Goal: Find specific page/section: Locate a particular part of the current website

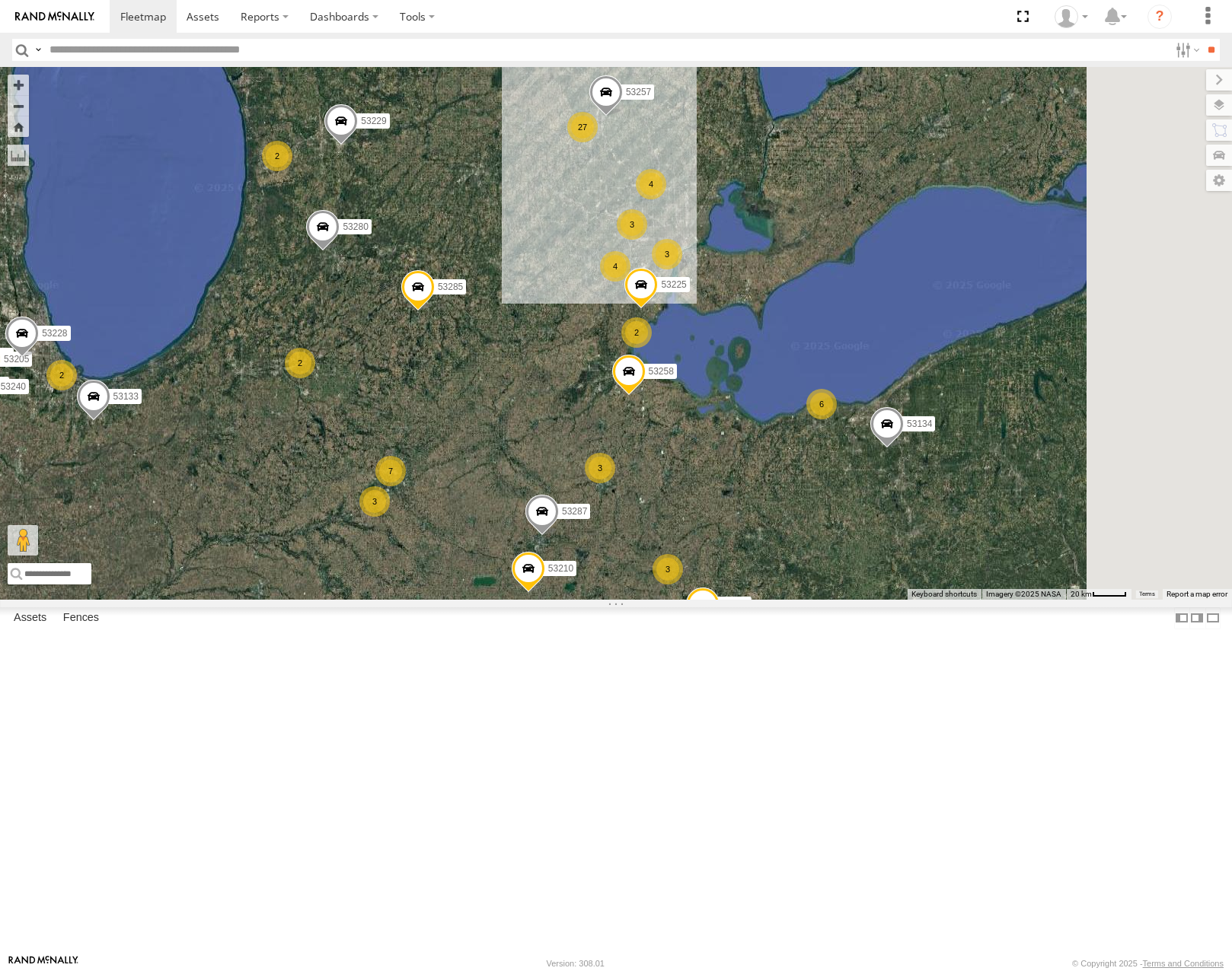
drag, startPoint x: 769, startPoint y: 456, endPoint x: 728, endPoint y: 454, distance: 41.0
click at [728, 454] on div "53242 53133 53290 53240 53205 53228 53280 53285 53225 53229 53287 53258 53257 2…" at bounding box center [616, 333] width 1232 height 532
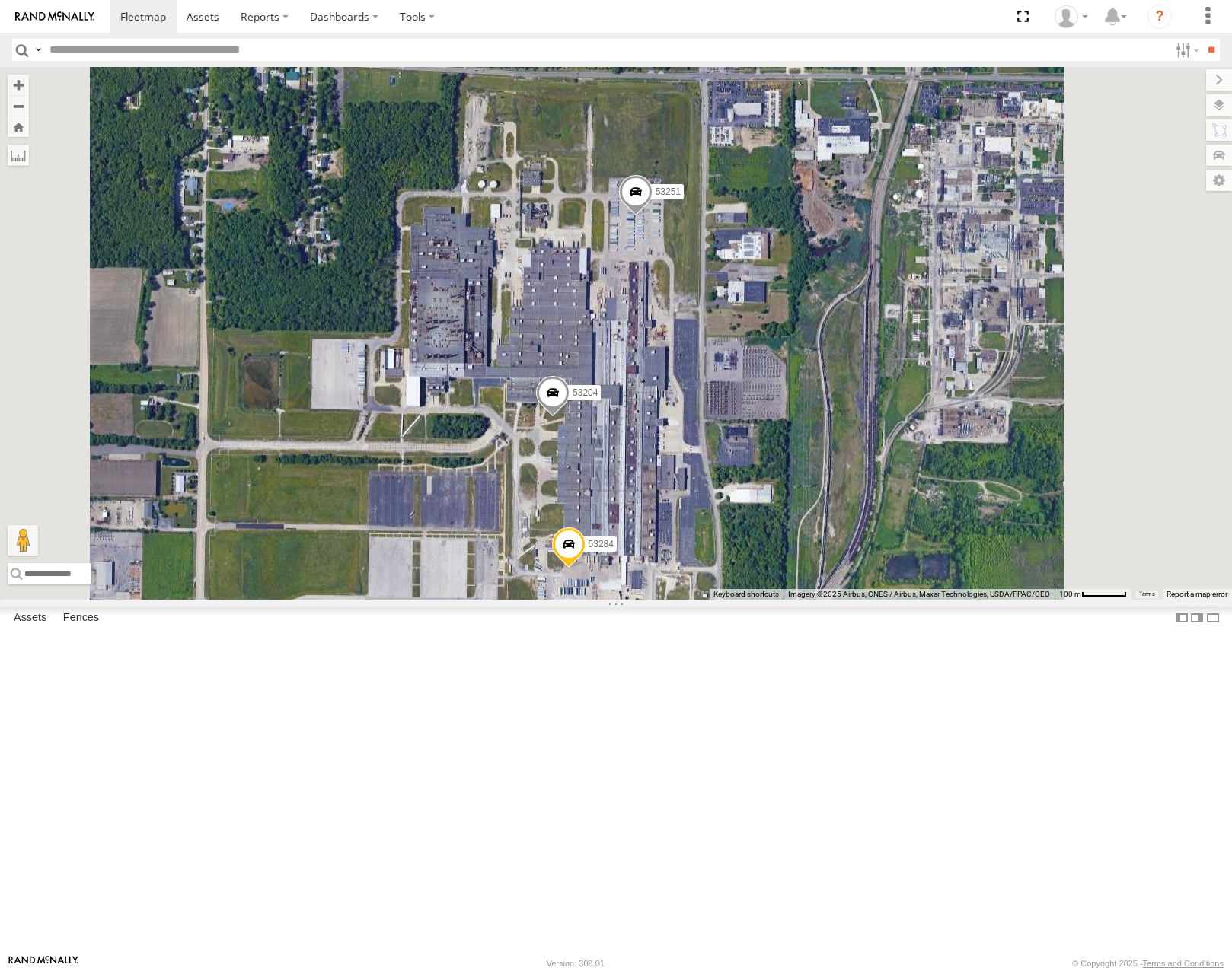
drag, startPoint x: 890, startPoint y: 643, endPoint x: 907, endPoint y: 534, distance: 110.3
click at [906, 543] on div "53242 53133 53290 53240 53205 53228 53280 53285 53225 53229 53287 53258 53257 5…" at bounding box center [616, 333] width 1232 height 532
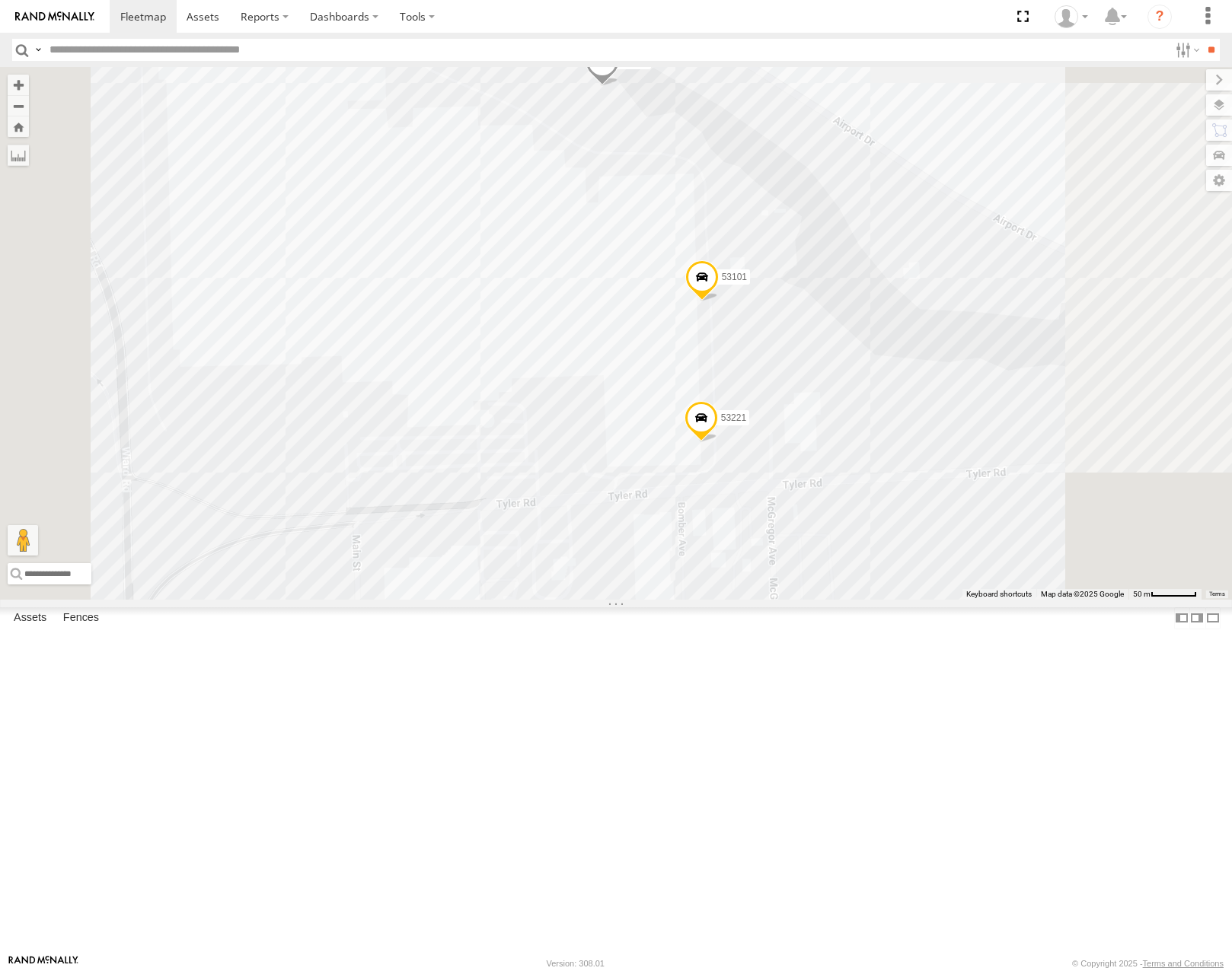
drag, startPoint x: 985, startPoint y: 342, endPoint x: 988, endPoint y: 355, distance: 13.3
click at [988, 355] on div "53215 53280 53216 53285 53210 53133 53249 53264 53229 53287 53258 53208 53276 5…" at bounding box center [616, 333] width 1232 height 532
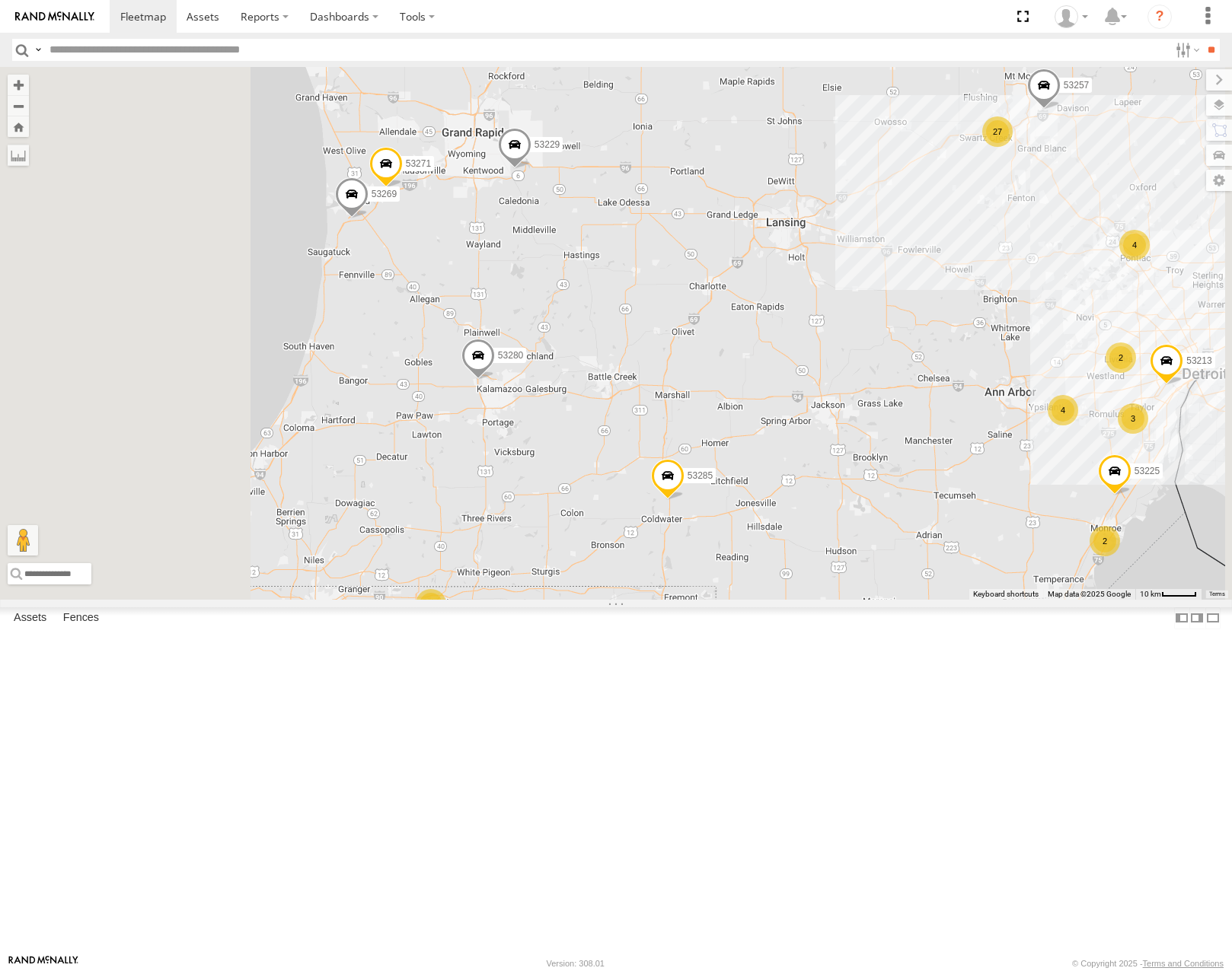
drag, startPoint x: 997, startPoint y: 413, endPoint x: 1059, endPoint y: 460, distance: 77.8
click at [1059, 460] on div "53215 53280 53216 53285 53210 53133 53249 53264 53229 53287 53258 53208 53276 5…" at bounding box center [616, 333] width 1232 height 532
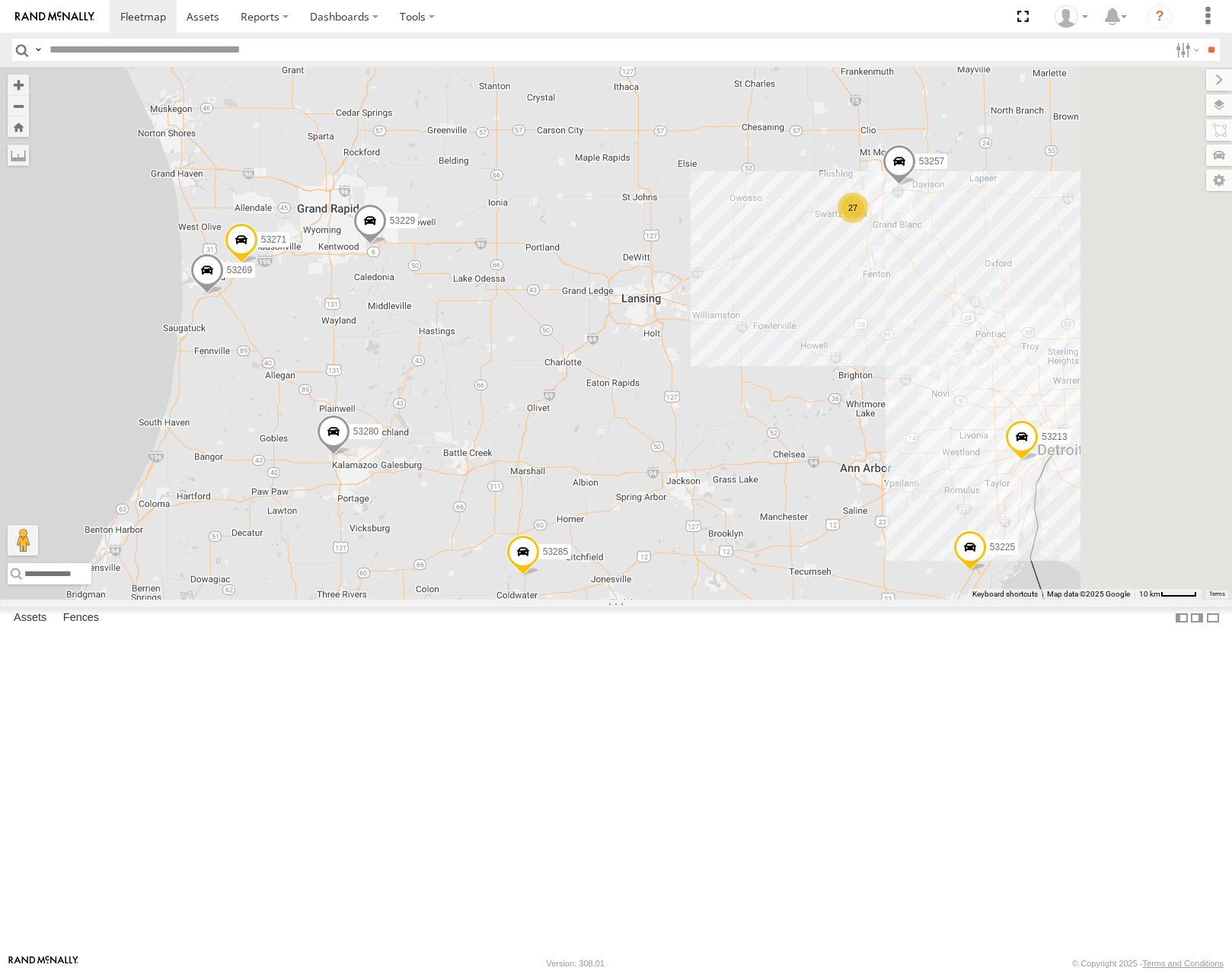
drag, startPoint x: 924, startPoint y: 496, endPoint x: 844, endPoint y: 512, distance: 81.6
click at [844, 512] on div "53215 53280 53216 53285 53210 53133 53249 53264 53229 53287 53258 53208 53276 5…" at bounding box center [616, 333] width 1232 height 532
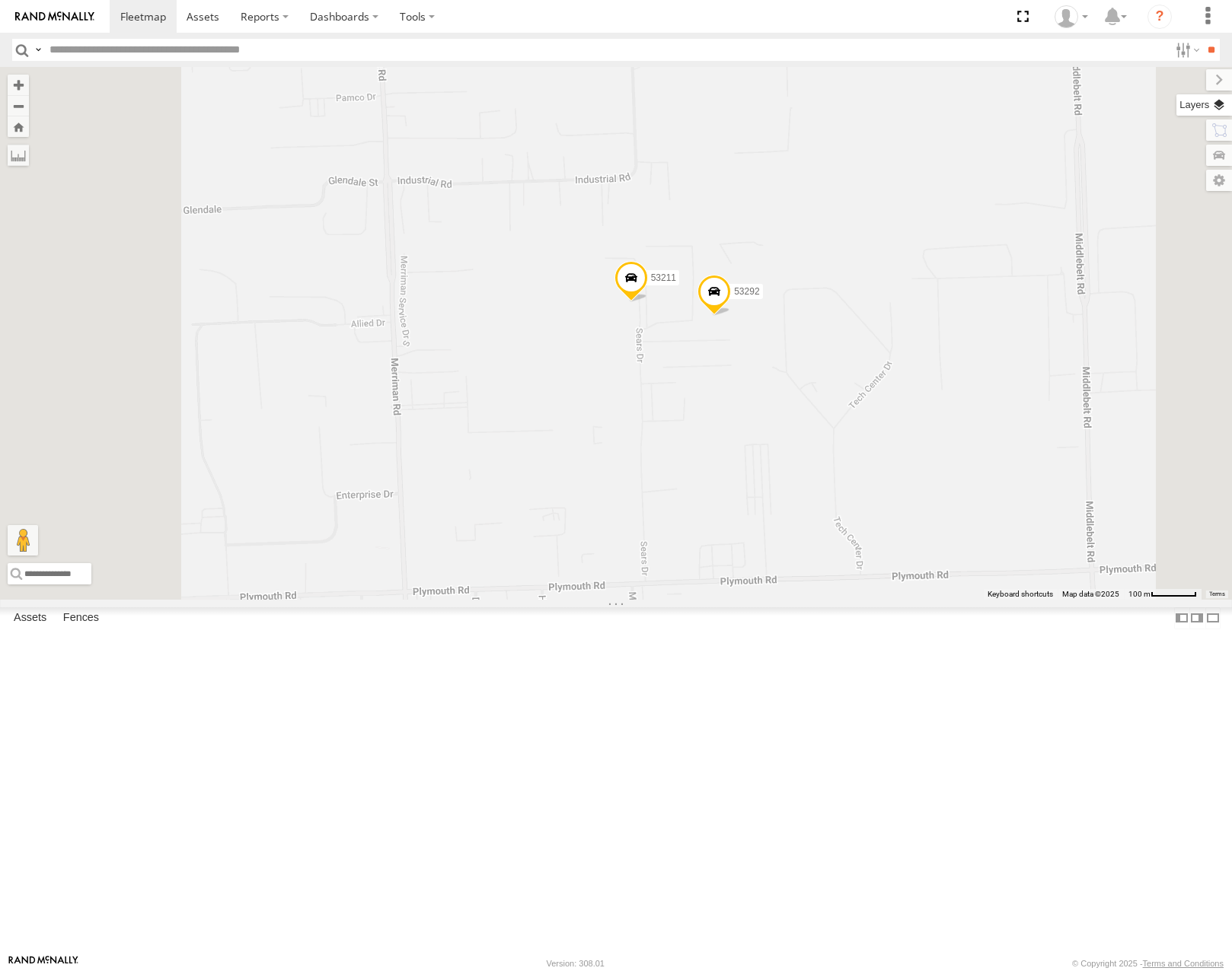
click at [1221, 110] on label at bounding box center [1204, 105] width 56 height 21
click at [0, 0] on span "Basemaps" at bounding box center [0, 0] width 0 height 0
click at [0, 0] on span "Satellite" at bounding box center [0, 0] width 0 height 0
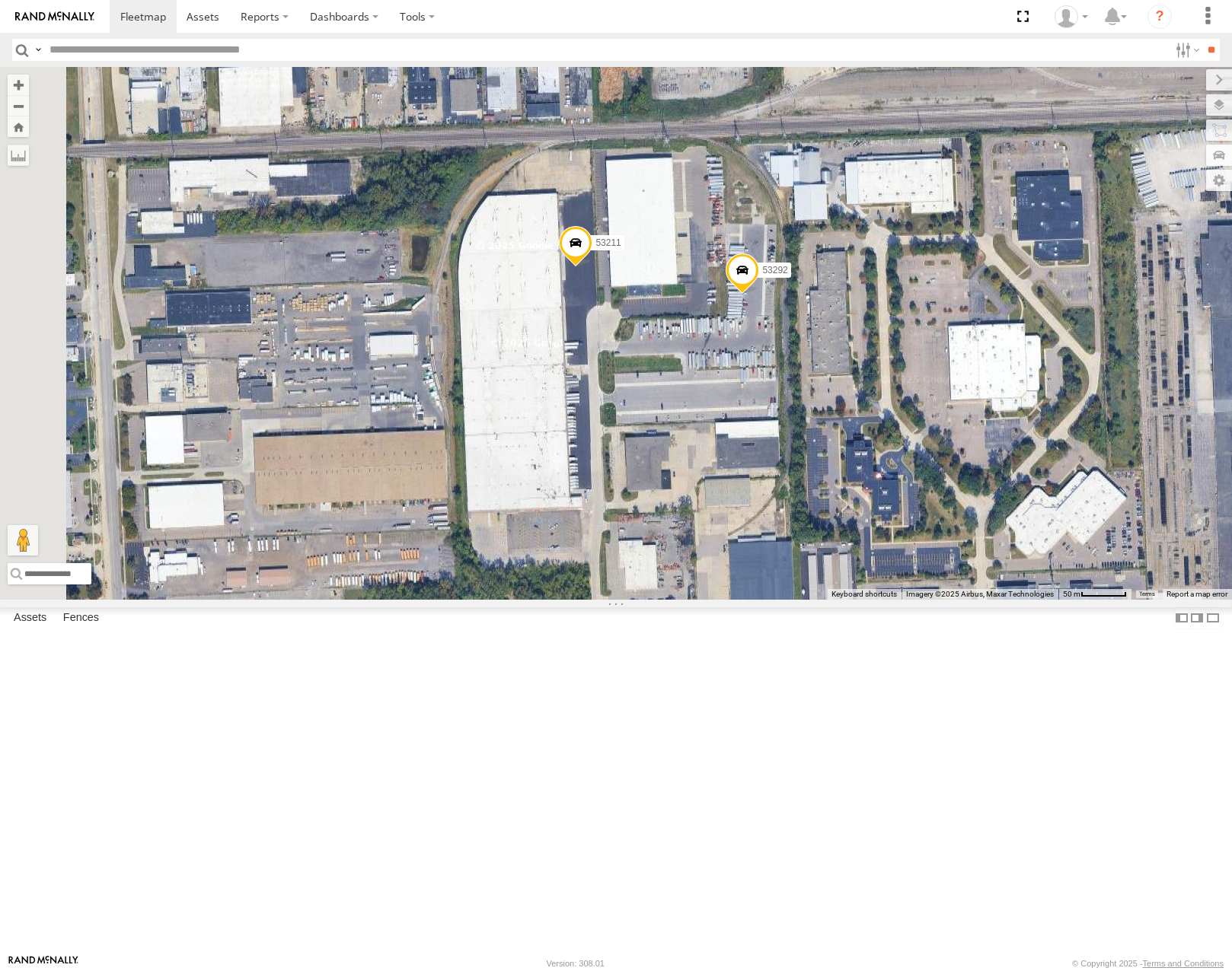
drag, startPoint x: 925, startPoint y: 487, endPoint x: 885, endPoint y: 528, distance: 57.3
click at [897, 522] on div "53215 53280 53216 53285 53210 53133 53249 53264 53229 53287 53258 53208 53276 5…" at bounding box center [616, 333] width 1232 height 532
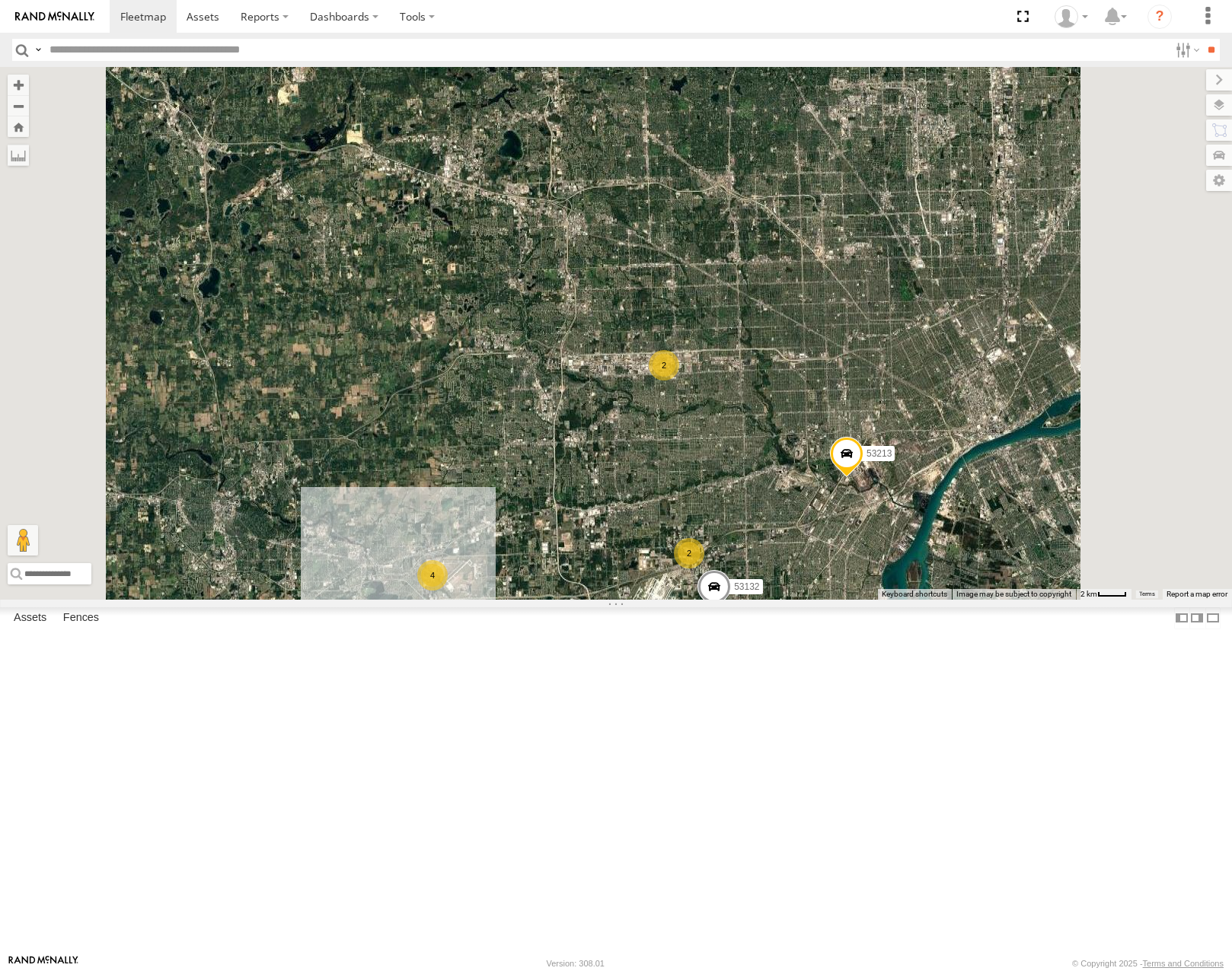
drag, startPoint x: 865, startPoint y: 670, endPoint x: 907, endPoint y: 604, distance: 78.2
click at [906, 599] on div "53215 53280 53216 53285 53210 53133 53249 53264 53229 53287 53258 53208 53276 5…" at bounding box center [616, 333] width 1232 height 532
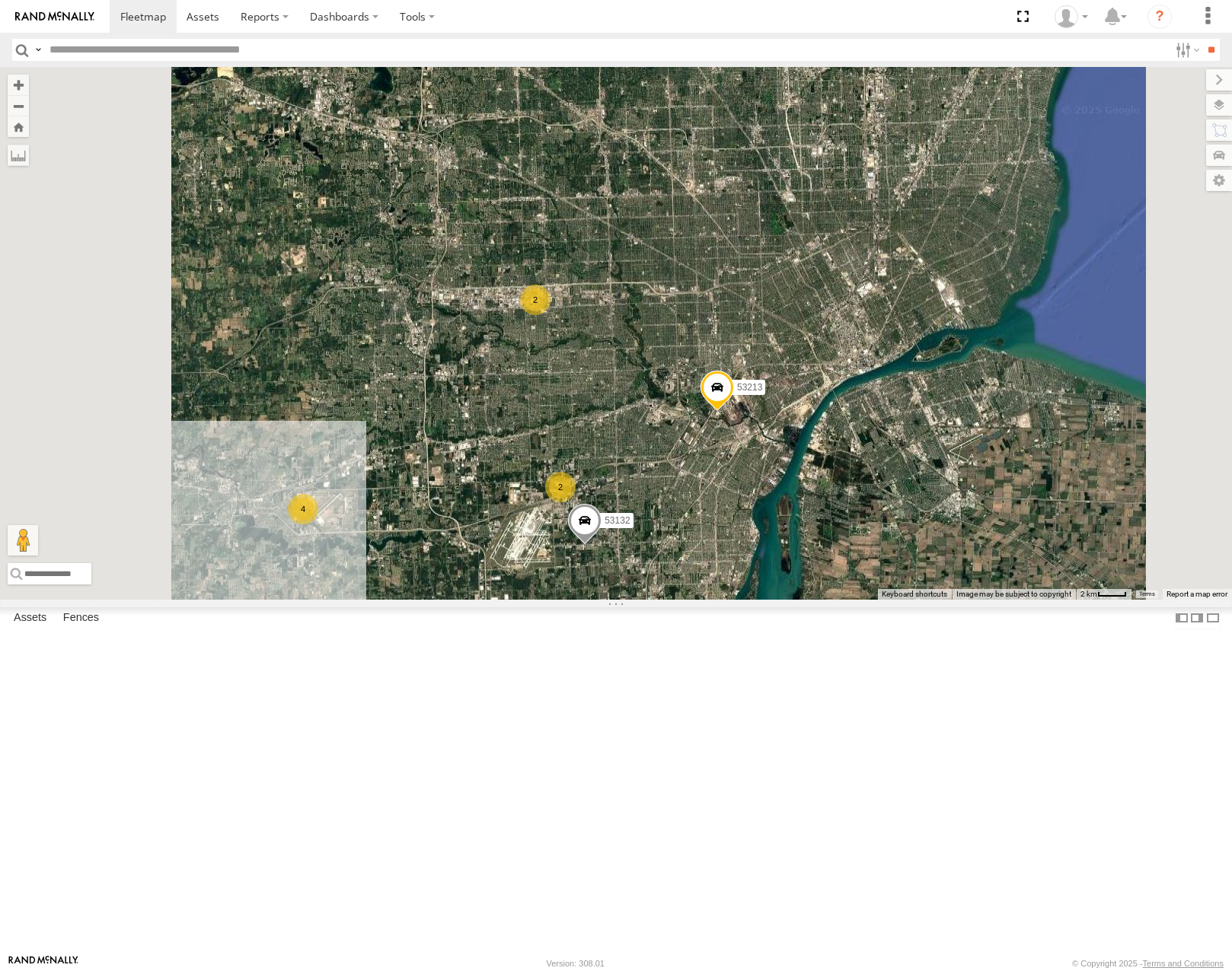
drag, startPoint x: 731, startPoint y: 561, endPoint x: 852, endPoint y: 454, distance: 161.5
click at [852, 454] on div "53215 53280 53216 53285 53210 53133 53249 53264 53229 53287 53258 53208 53276 5…" at bounding box center [616, 333] width 1232 height 532
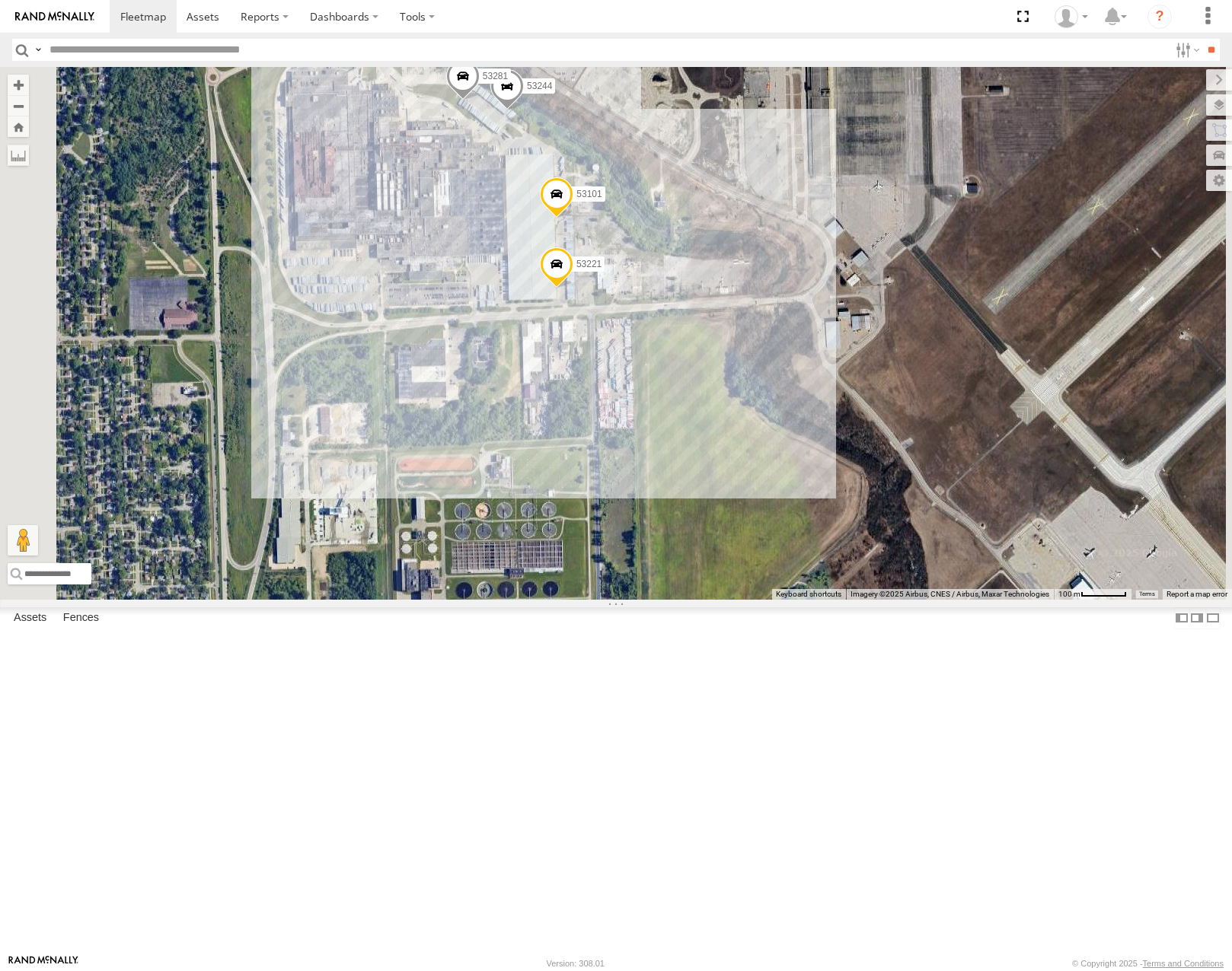
drag, startPoint x: 800, startPoint y: 278, endPoint x: 849, endPoint y: 404, distance: 135.2
click at [849, 404] on div "53215 53280 53216 53285 53210 53133 53249 53264 53229 53287 53258 53208 53276 5…" at bounding box center [616, 333] width 1232 height 532
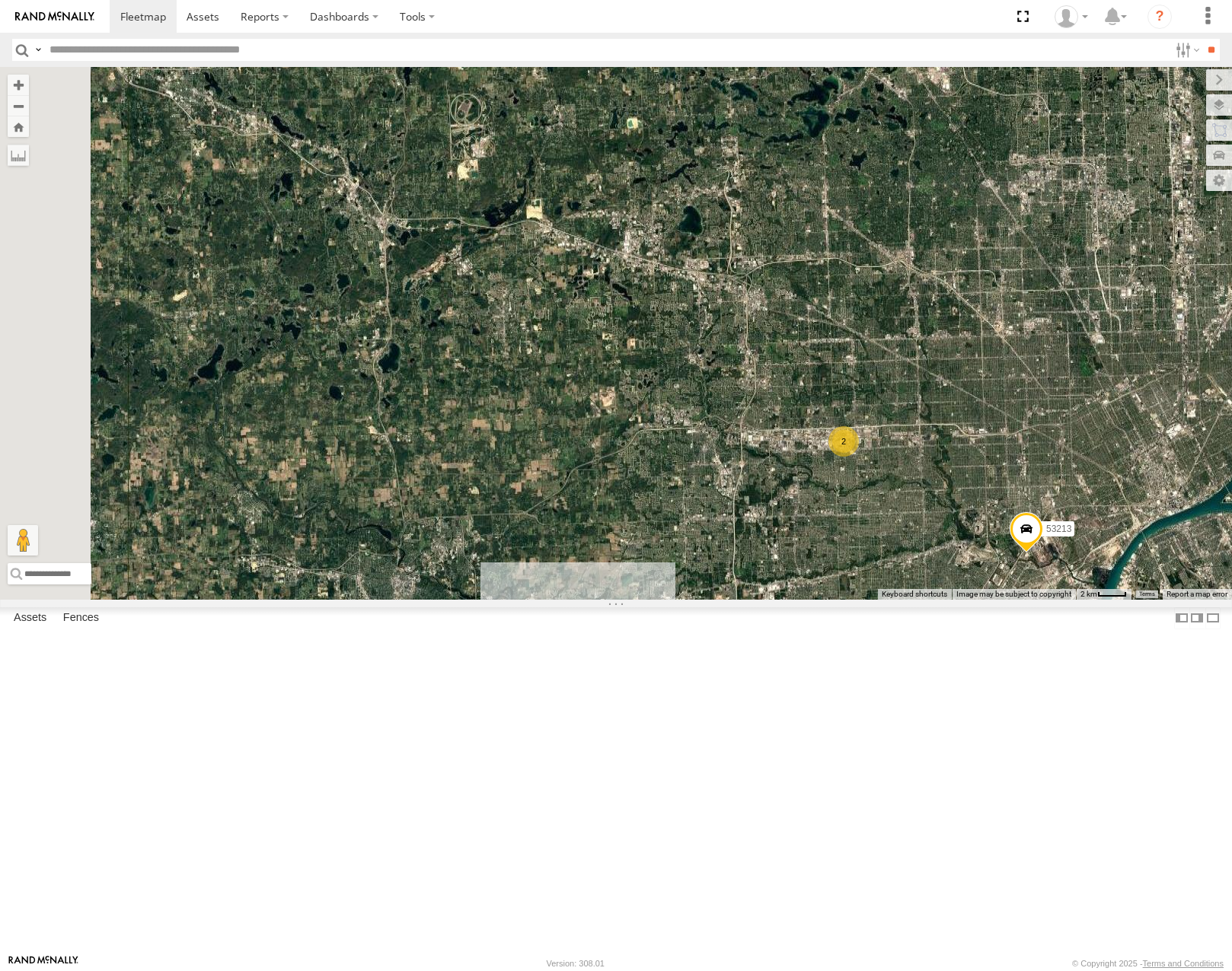
drag, startPoint x: 725, startPoint y: 288, endPoint x: 801, endPoint y: 695, distance: 414.0
click at [801, 599] on div "2 53225 53213 4 53132 2 2" at bounding box center [616, 333] width 1232 height 532
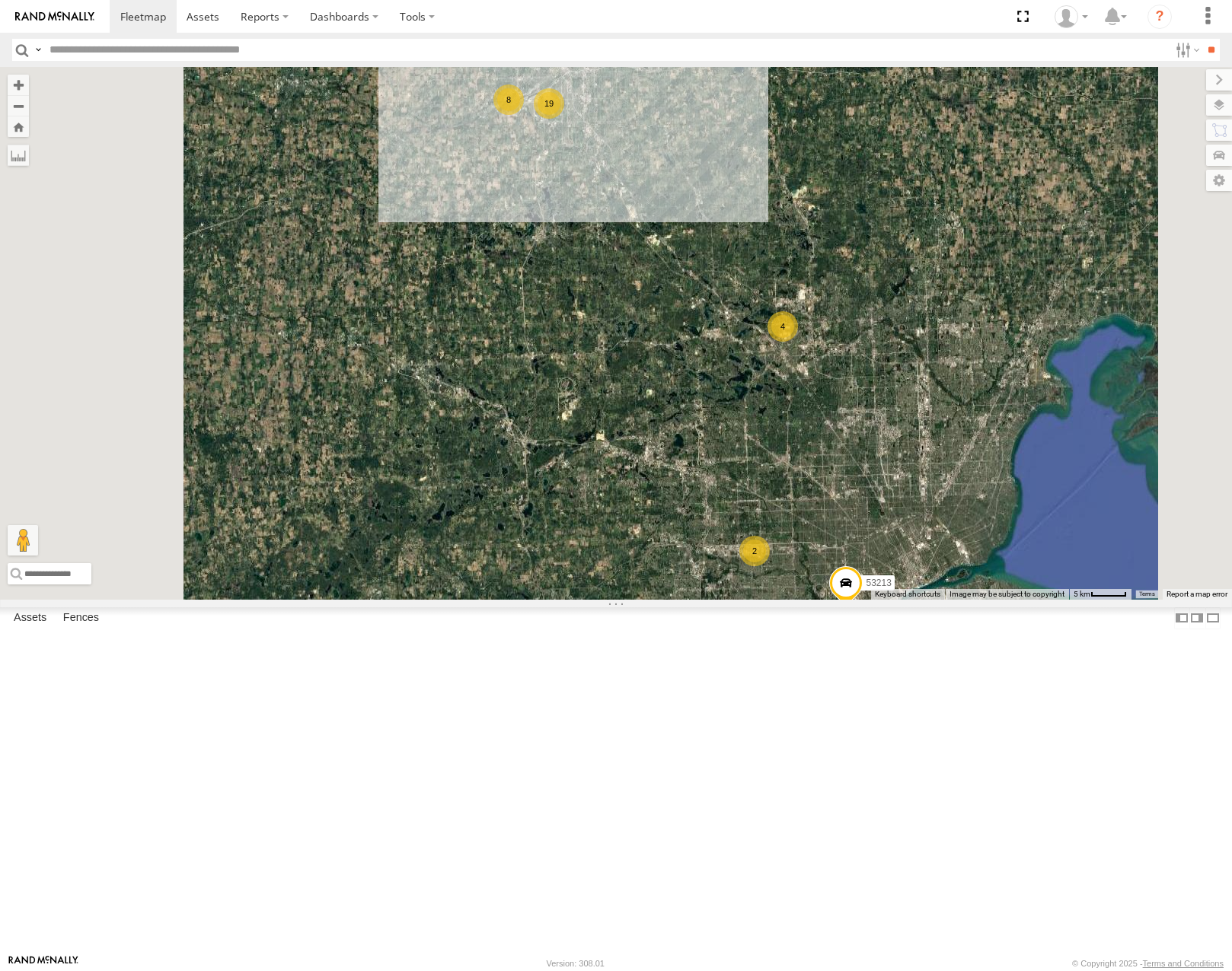
drag, startPoint x: 827, startPoint y: 475, endPoint x: 845, endPoint y: 538, distance: 65.5
click at [847, 553] on div "53225 53213 53132 8 19 4 4 53257 2 2" at bounding box center [616, 333] width 1232 height 532
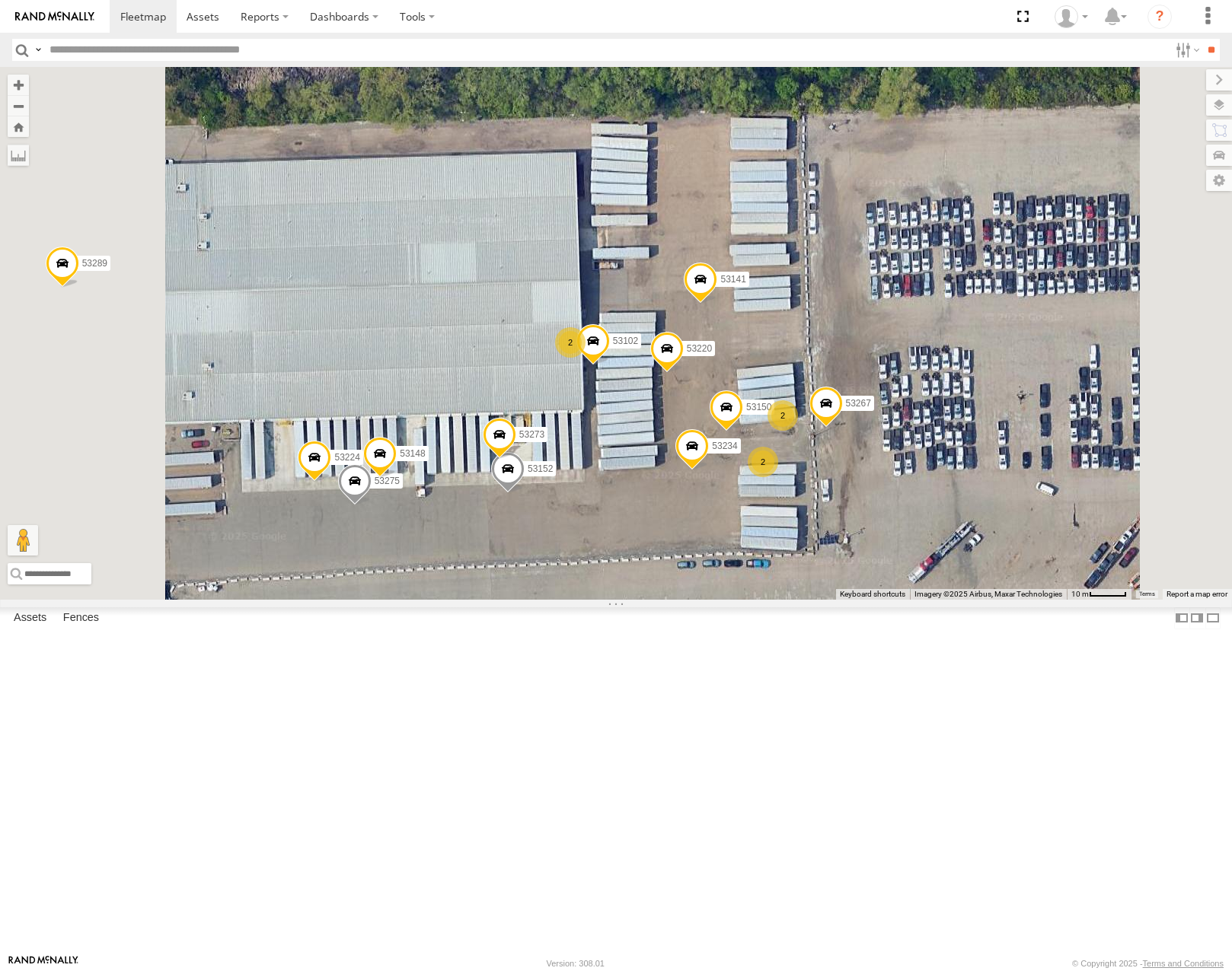
click at [809, 599] on div "53225 53213 53132 53257 53207 53289 53141 53234 53220 53275 2 53267 2 53102 531…" at bounding box center [616, 333] width 1232 height 532
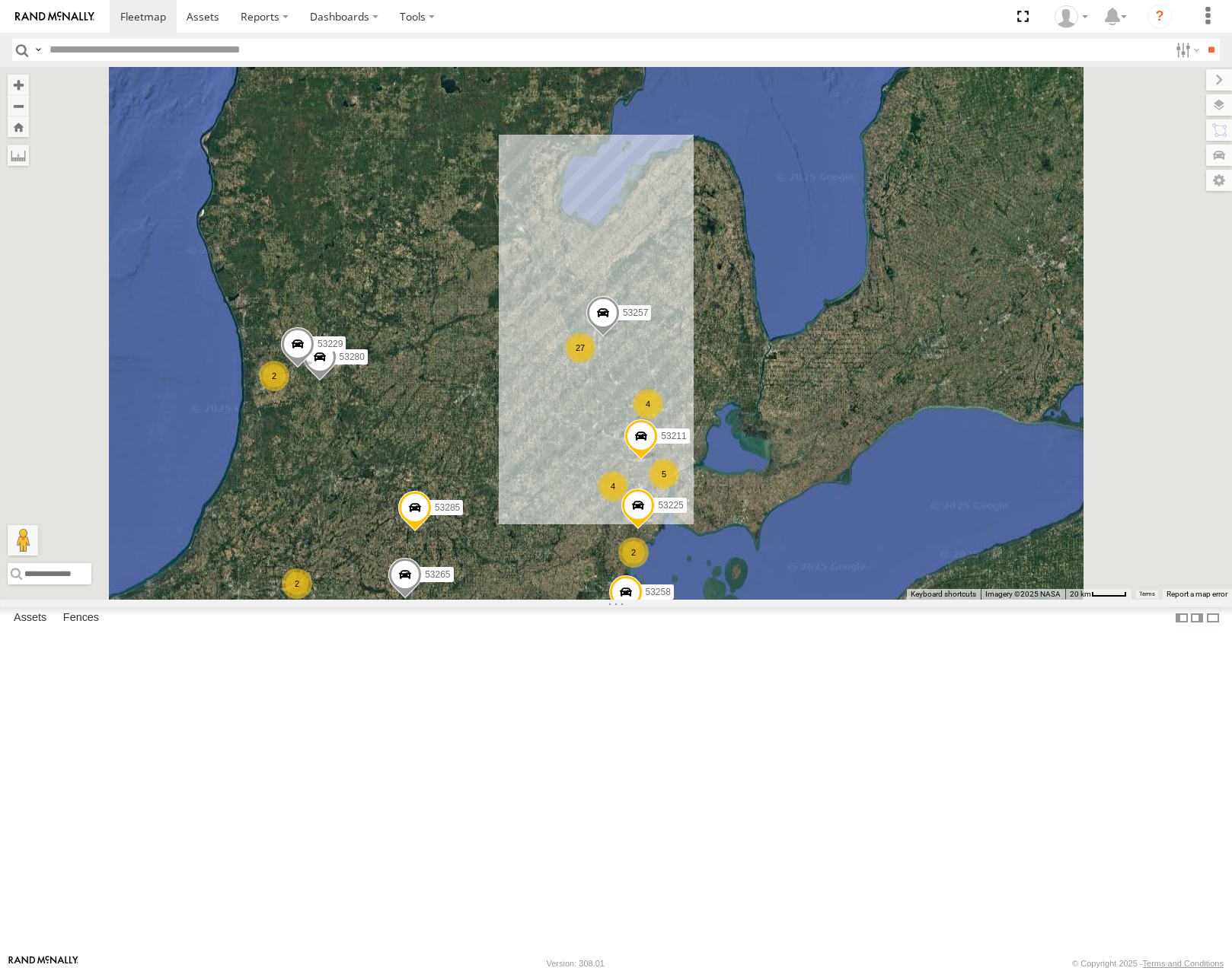
drag, startPoint x: 878, startPoint y: 533, endPoint x: 906, endPoint y: 413, distance: 123.2
click at [906, 413] on div "27 7 2 2 53280 3 3 53285 53225 53229 5 53287 5 53258 2 4 53212 4 53257 53276 53…" at bounding box center [616, 333] width 1232 height 532
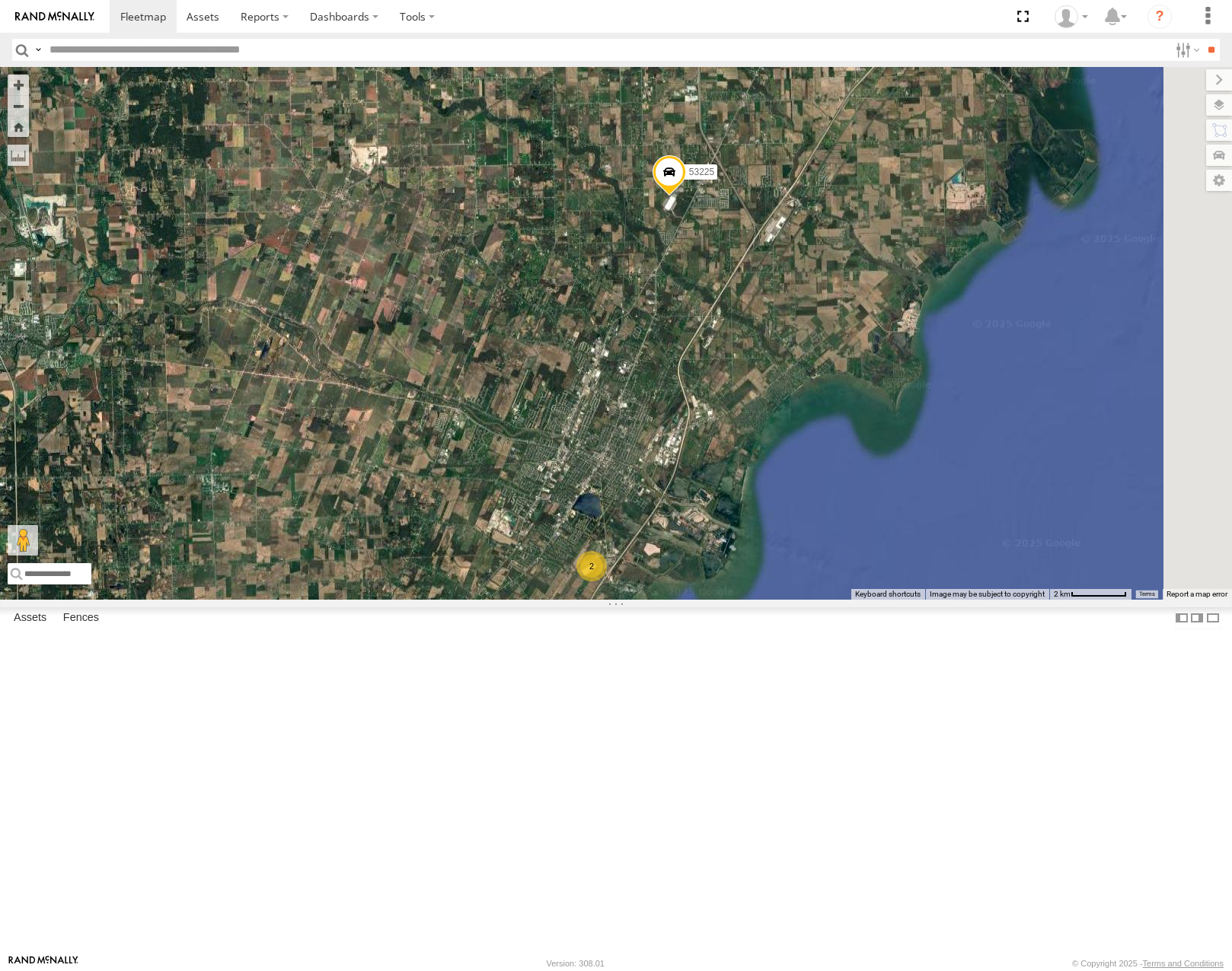
drag, startPoint x: 870, startPoint y: 357, endPoint x: 853, endPoint y: 552, distance: 195.7
click at [852, 584] on div "53280 53285 53225 53229 53287 53258 53212 53257 53276 53265 53252 53134 53215 5…" at bounding box center [616, 333] width 1232 height 532
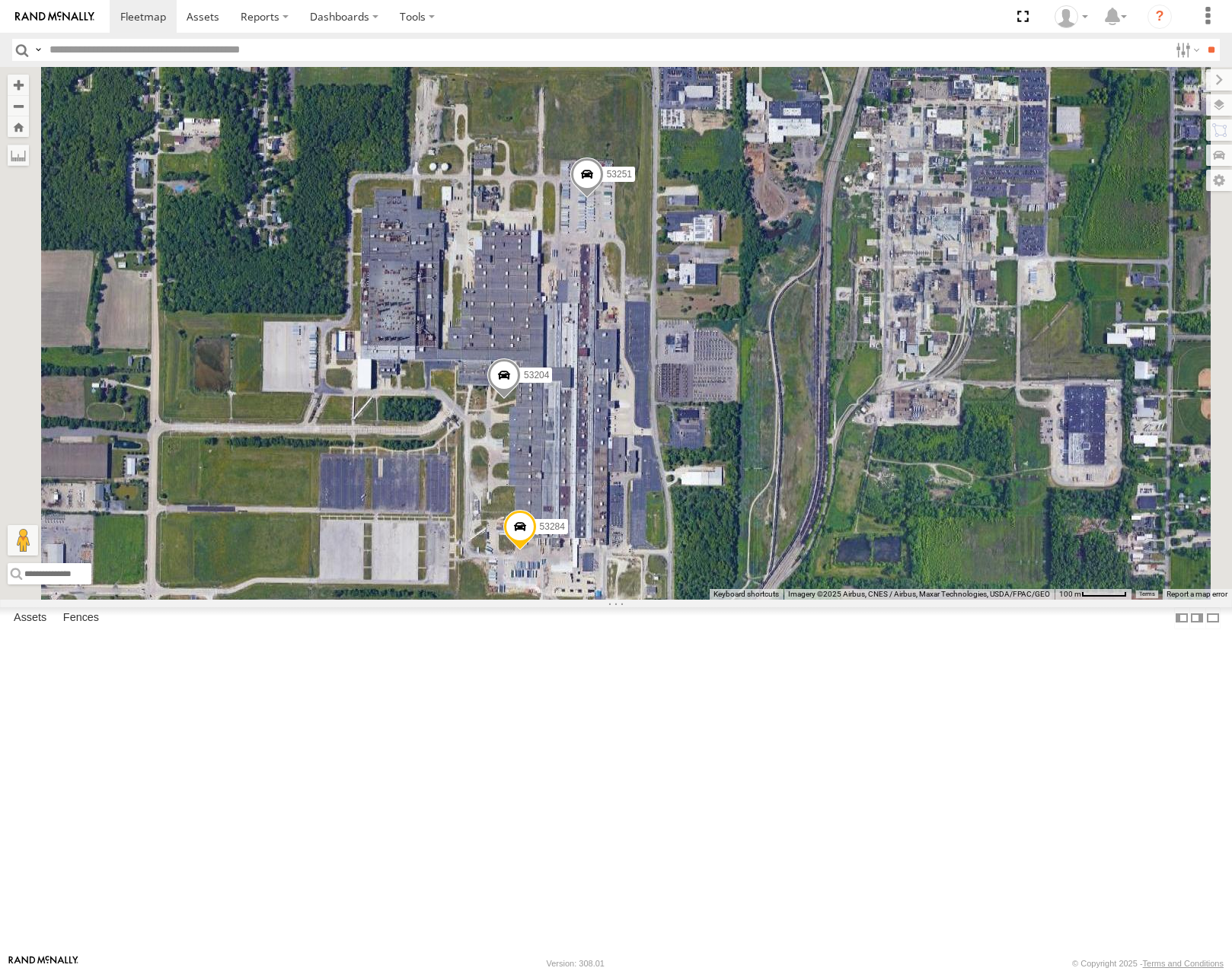
drag, startPoint x: 808, startPoint y: 544, endPoint x: 838, endPoint y: 465, distance: 84.5
click at [838, 467] on div "53225 53258 53215 53285 53287 53210 53212 53257 53208 53276 53252 53134 53213 5…" at bounding box center [616, 333] width 1232 height 532
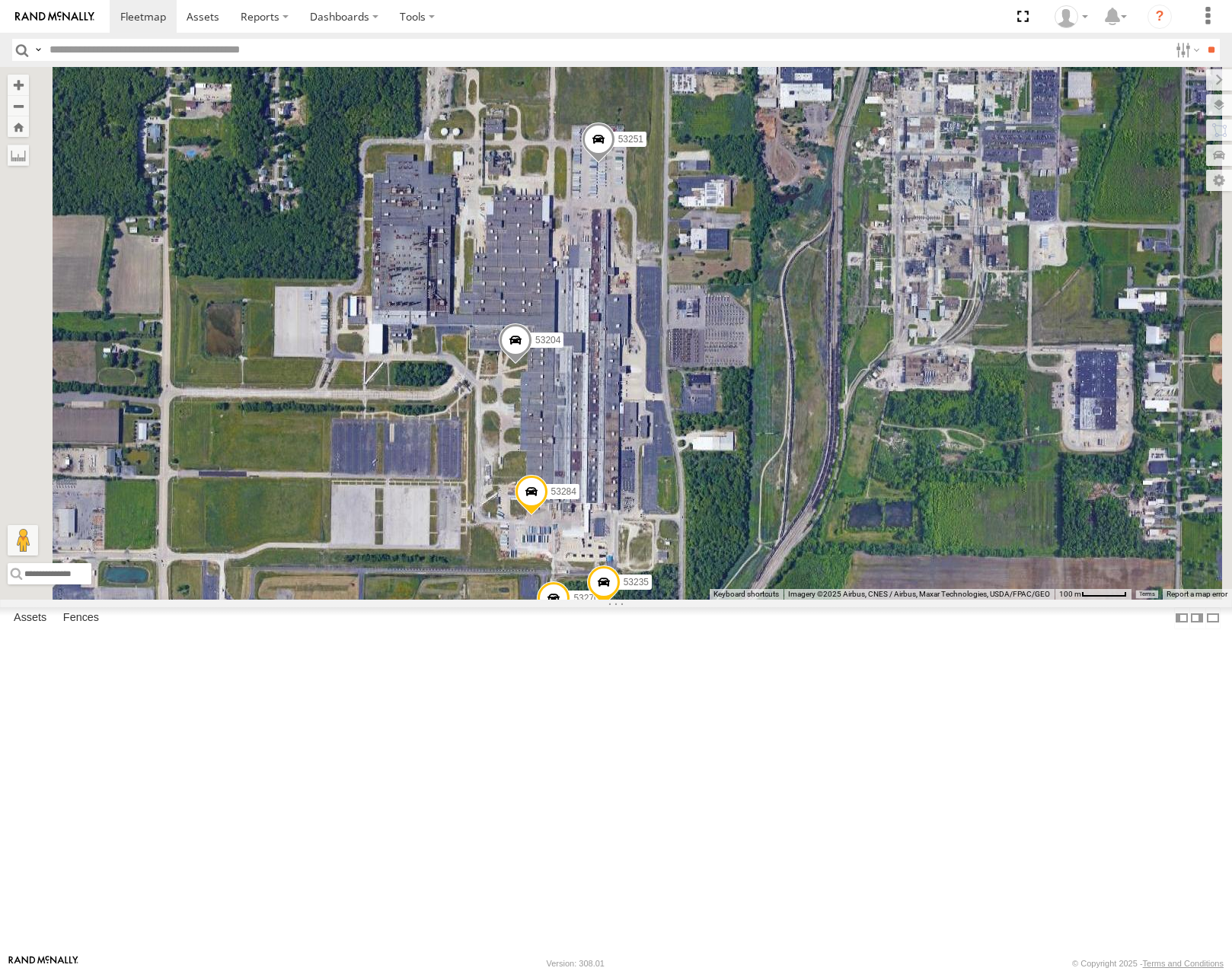
click at [0, 0] on span "Roadmap" at bounding box center [0, 0] width 0 height 0
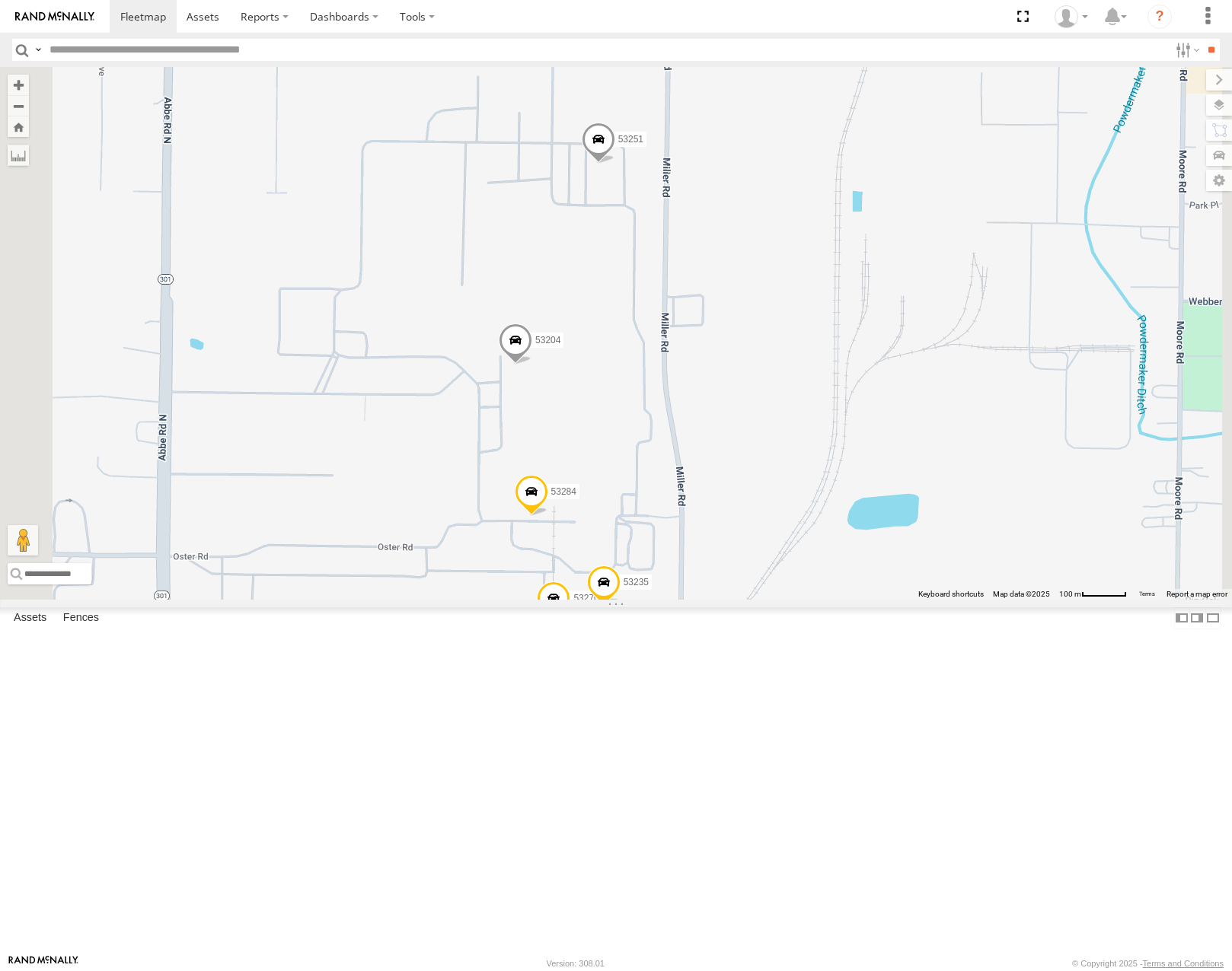
click at [0, 0] on span "Satellite" at bounding box center [0, 0] width 0 height 0
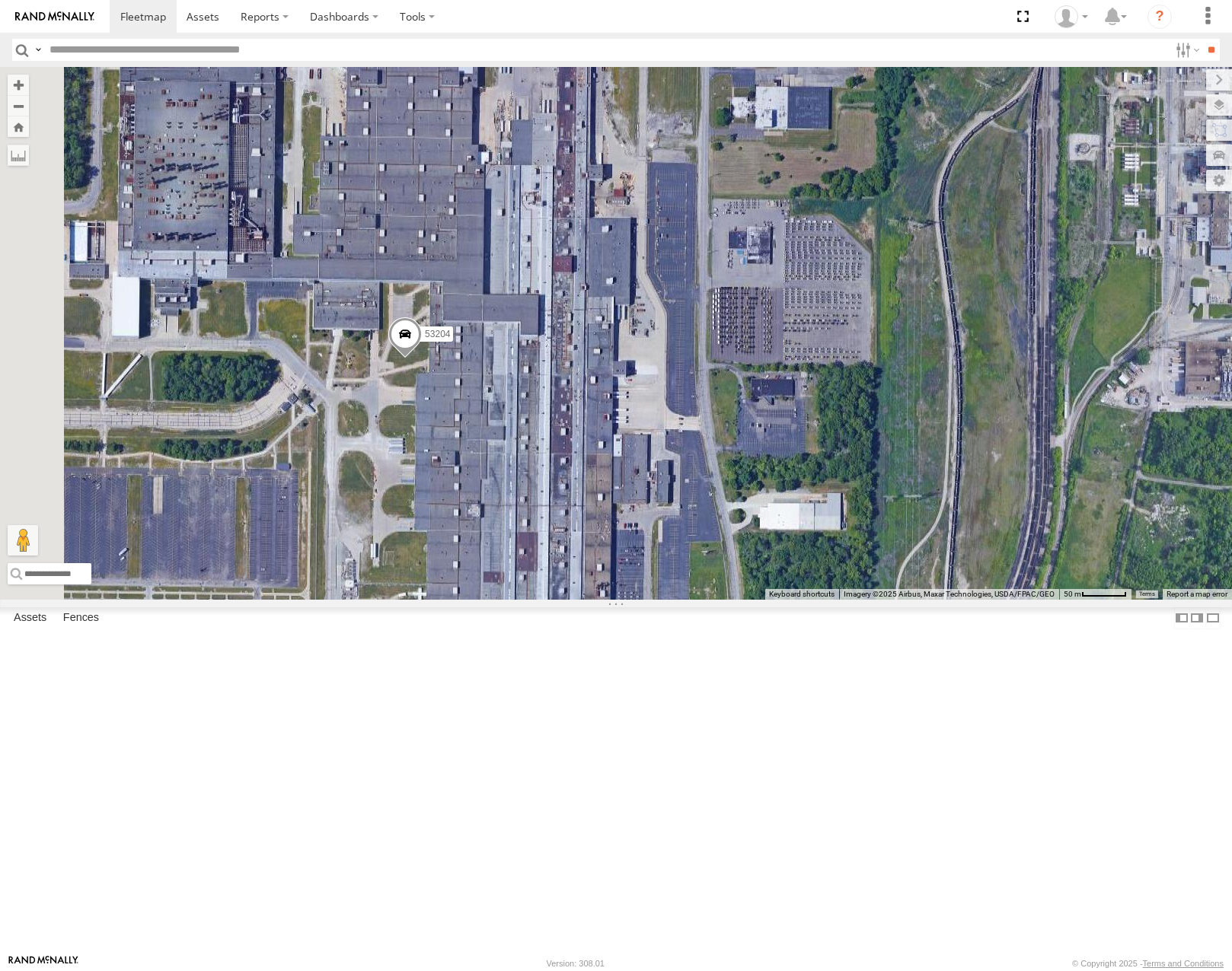
drag, startPoint x: 802, startPoint y: 591, endPoint x: 848, endPoint y: 544, distance: 65.8
click at [848, 544] on div "53225 53258 53215 53285 53287 53210 53212 53257 53208 53276 53252 53134 53213 5…" at bounding box center [616, 333] width 1232 height 532
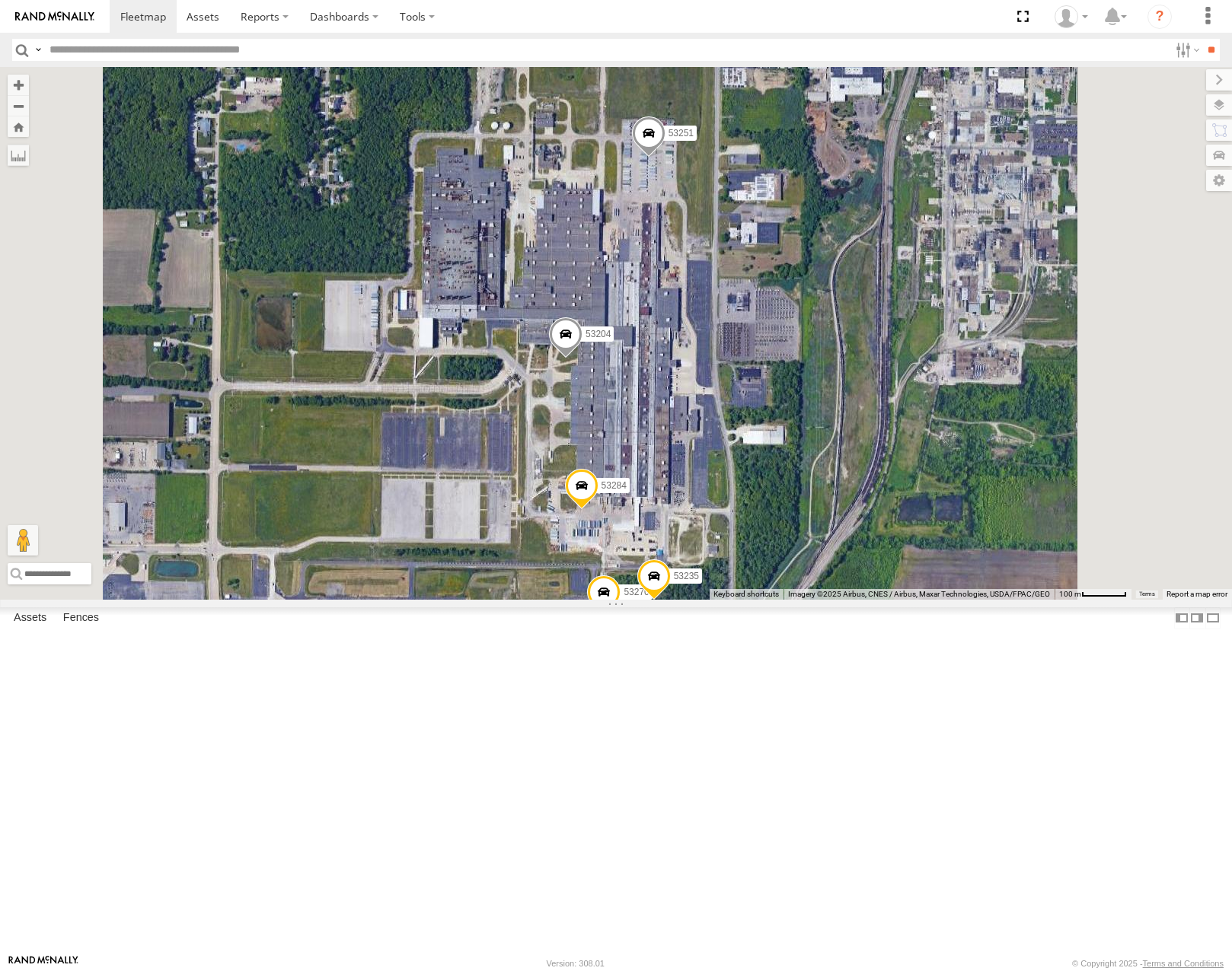
drag, startPoint x: 919, startPoint y: 473, endPoint x: 919, endPoint y: 509, distance: 36.0
click at [919, 509] on div "53225 53258 53215 53285 53287 53210 53212 53257 53208 53276 53252 53134 53213 5…" at bounding box center [616, 333] width 1232 height 532
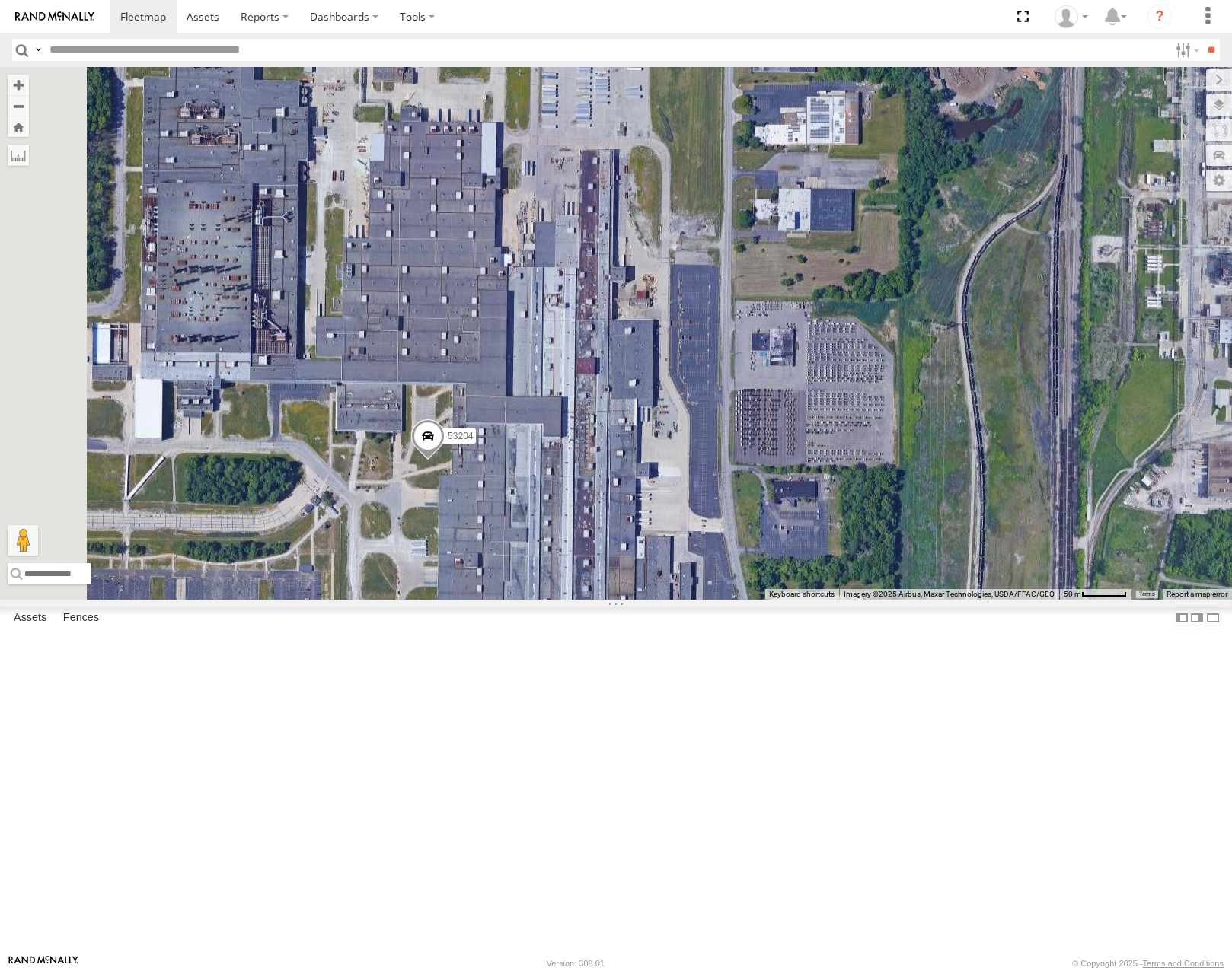
drag, startPoint x: 833, startPoint y: 482, endPoint x: 853, endPoint y: 427, distance: 58.5
click at [852, 429] on div "53225 53258 53215 53285 53287 53210 53212 53257 53208 53276 53252 53134 53213 5…" at bounding box center [616, 333] width 1232 height 532
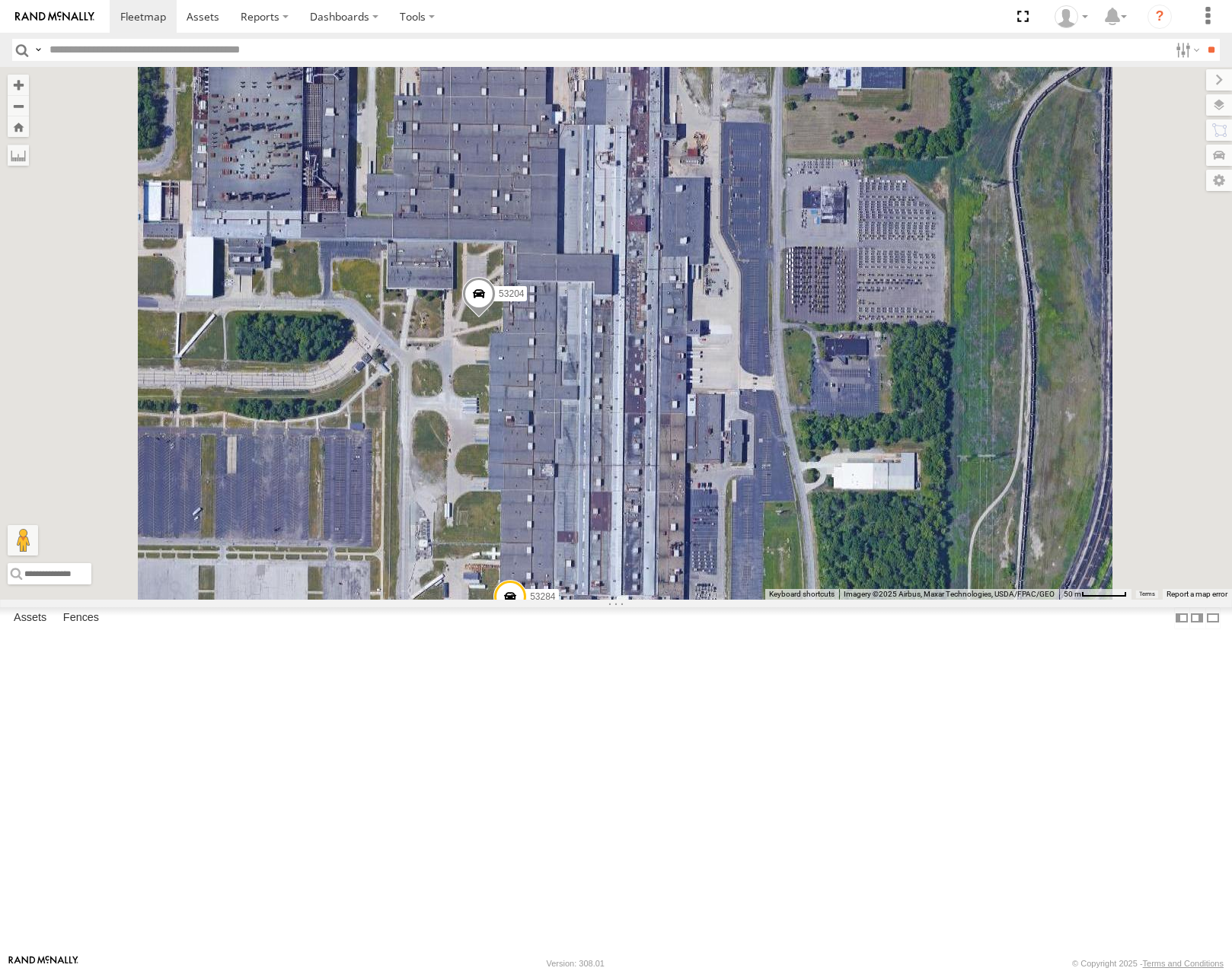
drag, startPoint x: 859, startPoint y: 344, endPoint x: 854, endPoint y: 422, distance: 78.2
click at [854, 422] on div "53225 53258 53215 53285 53287 53210 53212 53257 53208 53276 53252 53134 53213 5…" at bounding box center [616, 333] width 1232 height 532
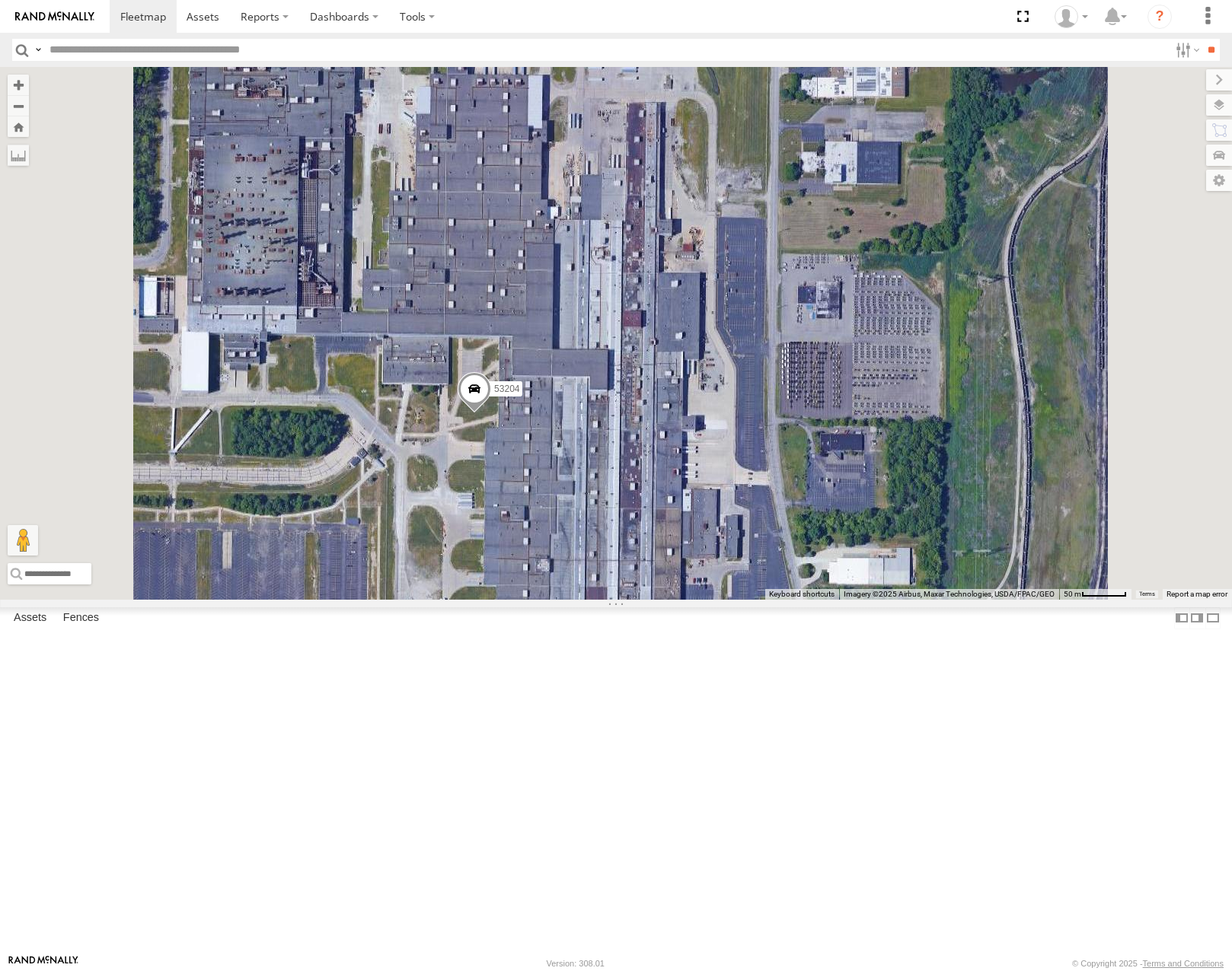
drag, startPoint x: 851, startPoint y: 464, endPoint x: 836, endPoint y: 413, distance: 53.2
click at [839, 424] on div "53225 53258 53215 53285 53287 53210 53212 53257 53208 53276 53252 53134 53213 5…" at bounding box center [616, 333] width 1232 height 532
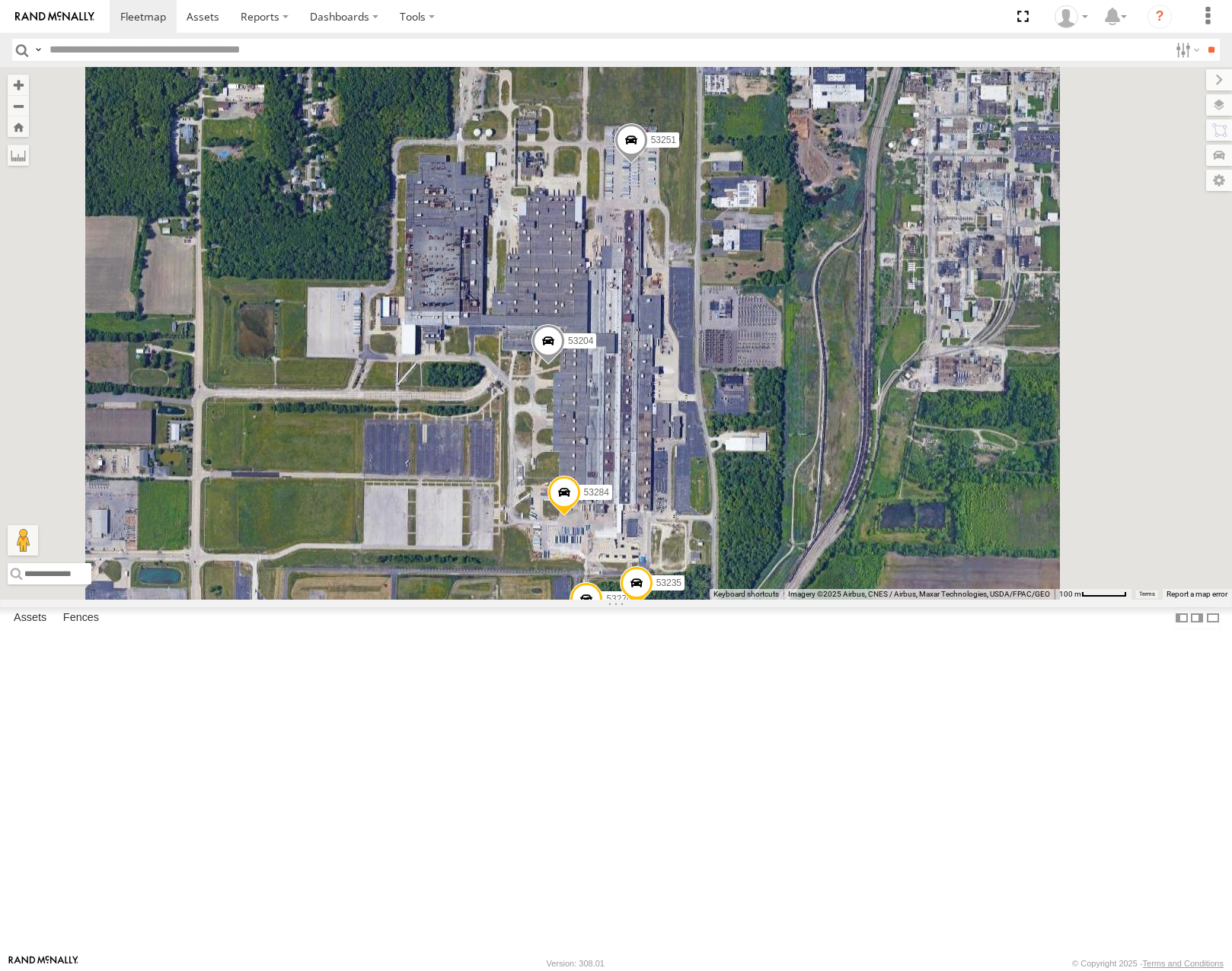
drag, startPoint x: 888, startPoint y: 395, endPoint x: 892, endPoint y: 465, distance: 70.1
click at [892, 463] on div "53225 53258 53215 53285 53287 53210 53212 53257 53208 53276 53252 53134 53213 5…" at bounding box center [616, 333] width 1232 height 532
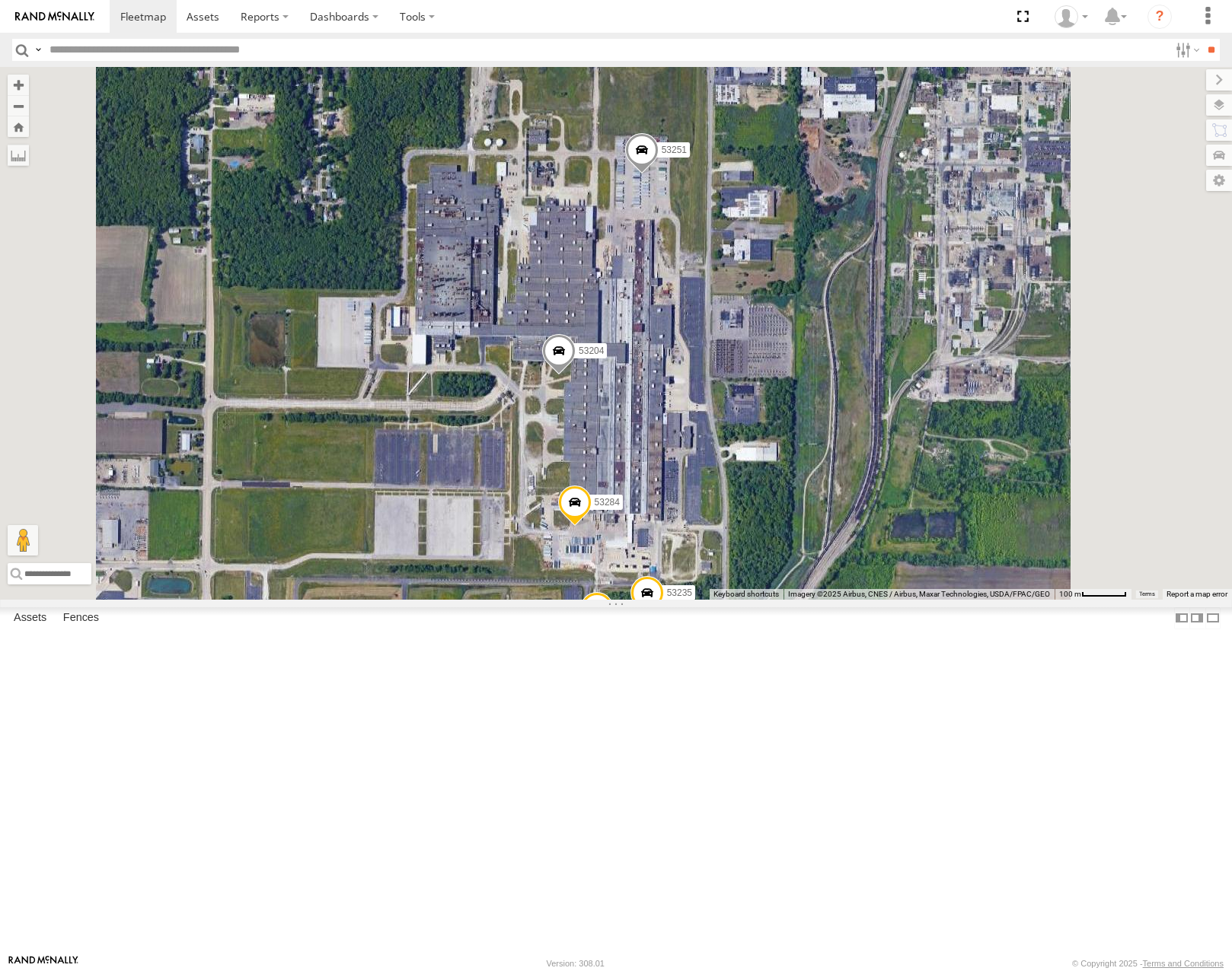
drag, startPoint x: 885, startPoint y: 542, endPoint x: 905, endPoint y: 534, distance: 21.5
click at [905, 534] on div "53225 53258 53215 53285 53287 53210 53212 53257 53208 53276 53252 53134 53213 5…" at bounding box center [616, 333] width 1232 height 532
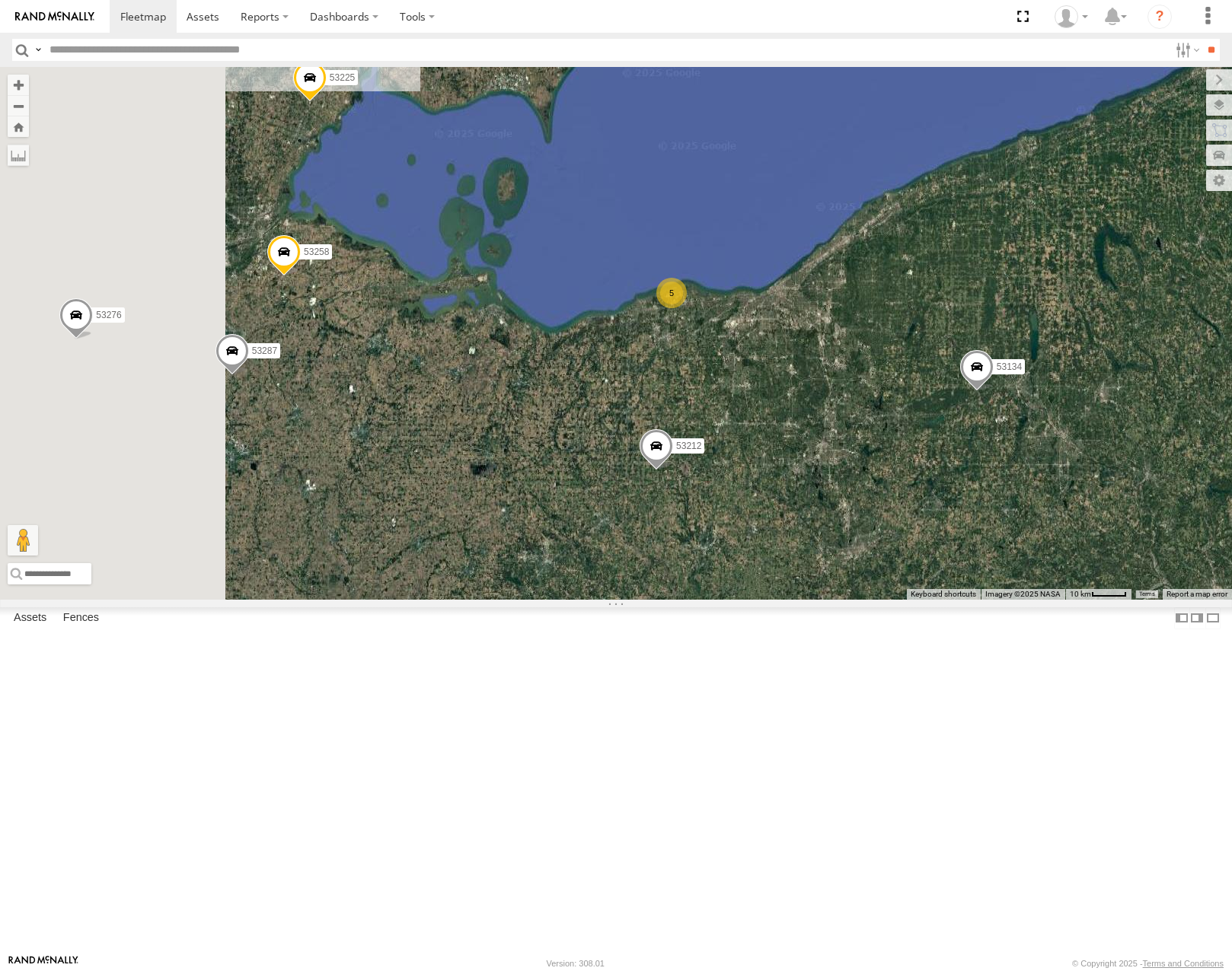
drag, startPoint x: 523, startPoint y: 375, endPoint x: 798, endPoint y: 410, distance: 277.2
click at [841, 427] on div "53225 53258 53215 53285 53287 53210 53212 53257 53208 53276 53252 53134 53213 5" at bounding box center [616, 333] width 1232 height 532
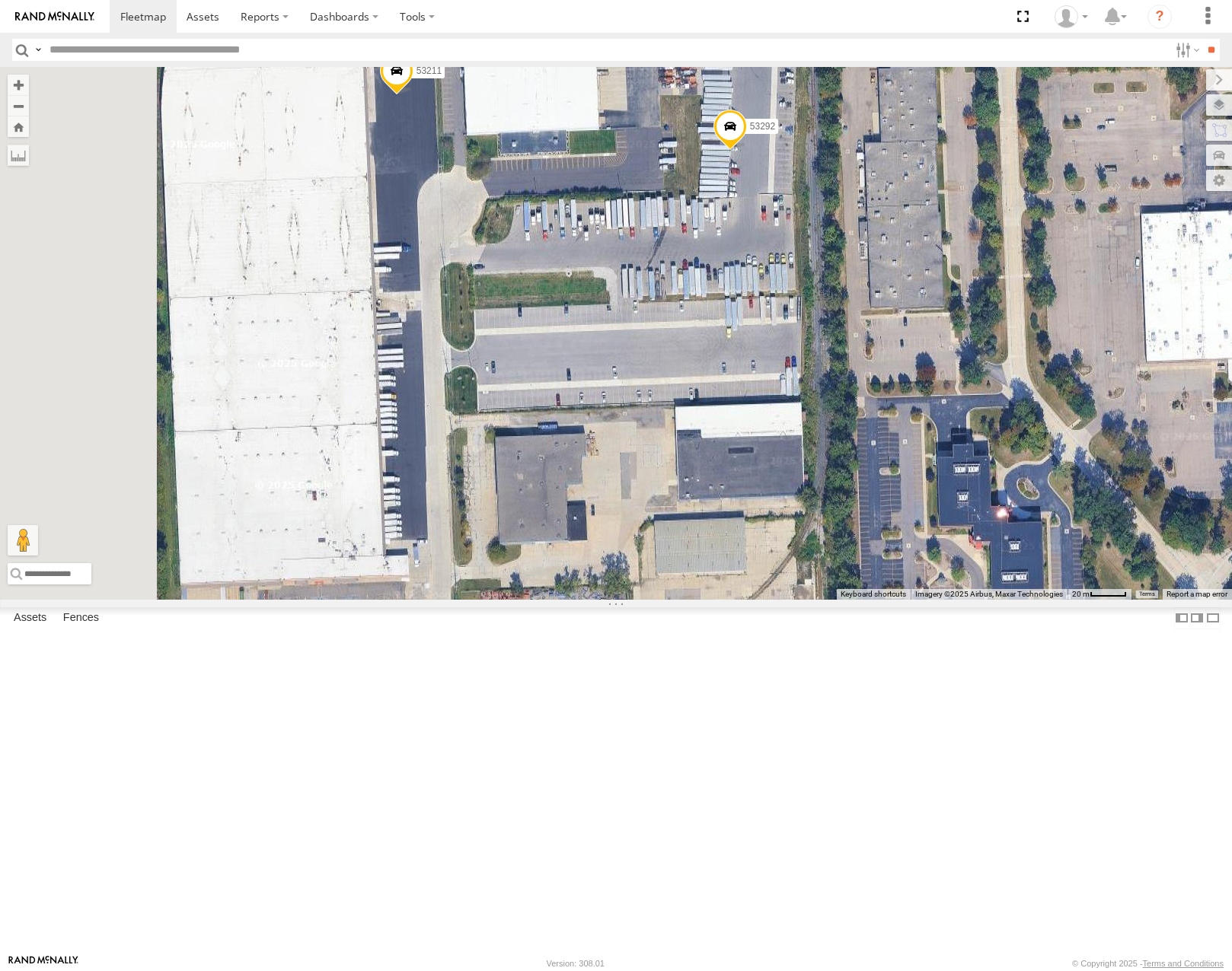
drag, startPoint x: 828, startPoint y: 366, endPoint x: 849, endPoint y: 373, distance: 22.1
click at [849, 373] on div "53285 53225 53287 53210 53212 53208 53276 53265 53252 53215 53280 53216 53106 5…" at bounding box center [616, 333] width 1232 height 532
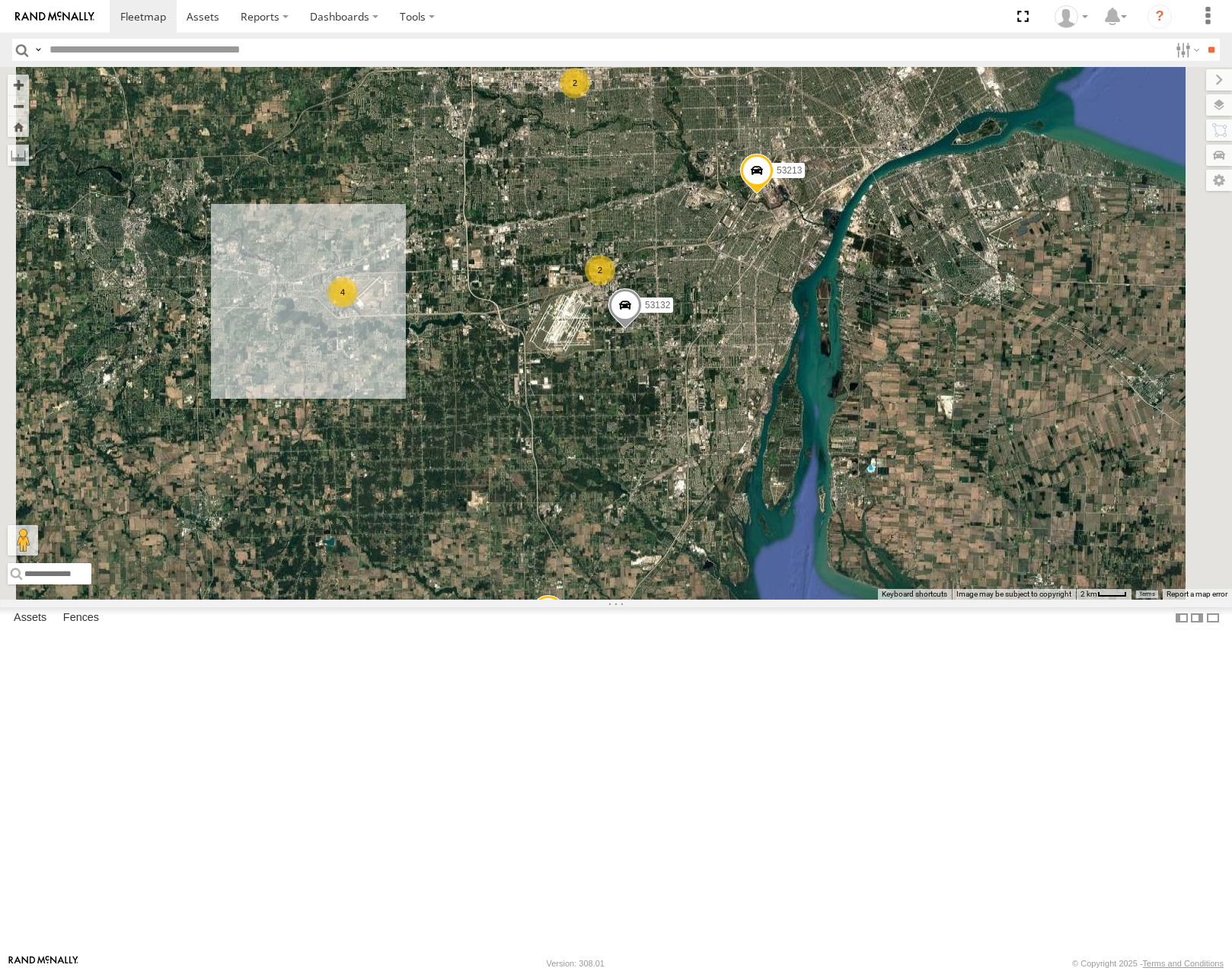
drag, startPoint x: 888, startPoint y: 408, endPoint x: 879, endPoint y: 332, distance: 76.5
click at [879, 332] on div "53285 53225 53287 53210 53212 53208 53276 53265 53252 53215 53280 53216 53106 5…" at bounding box center [616, 333] width 1232 height 532
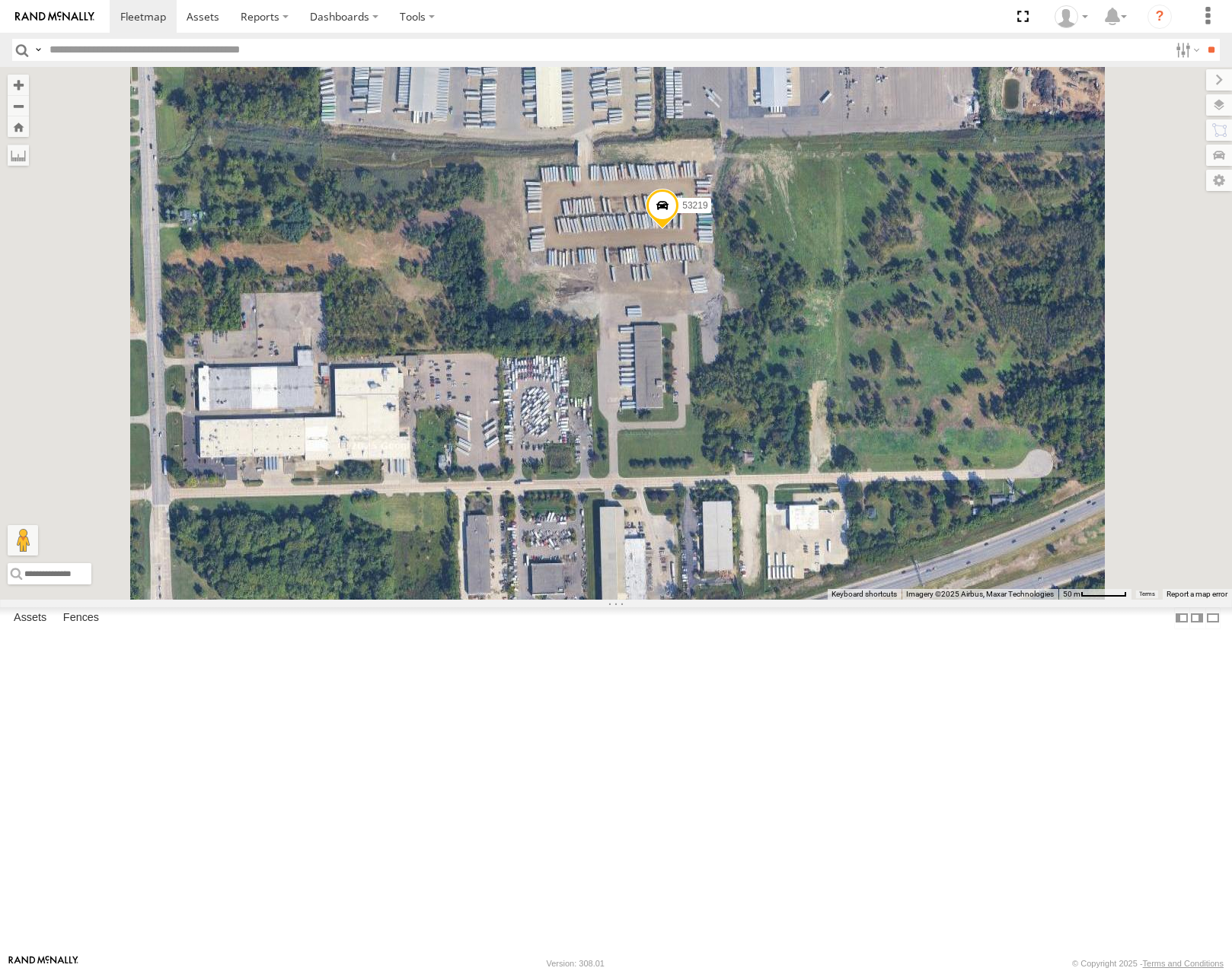
drag, startPoint x: 778, startPoint y: 262, endPoint x: 798, endPoint y: 293, distance: 36.9
click at [798, 293] on div "53285 53225 53287 53210 53212 53208 53276 53265 53252 53215 53280 53216 53106 5…" at bounding box center [616, 333] width 1232 height 532
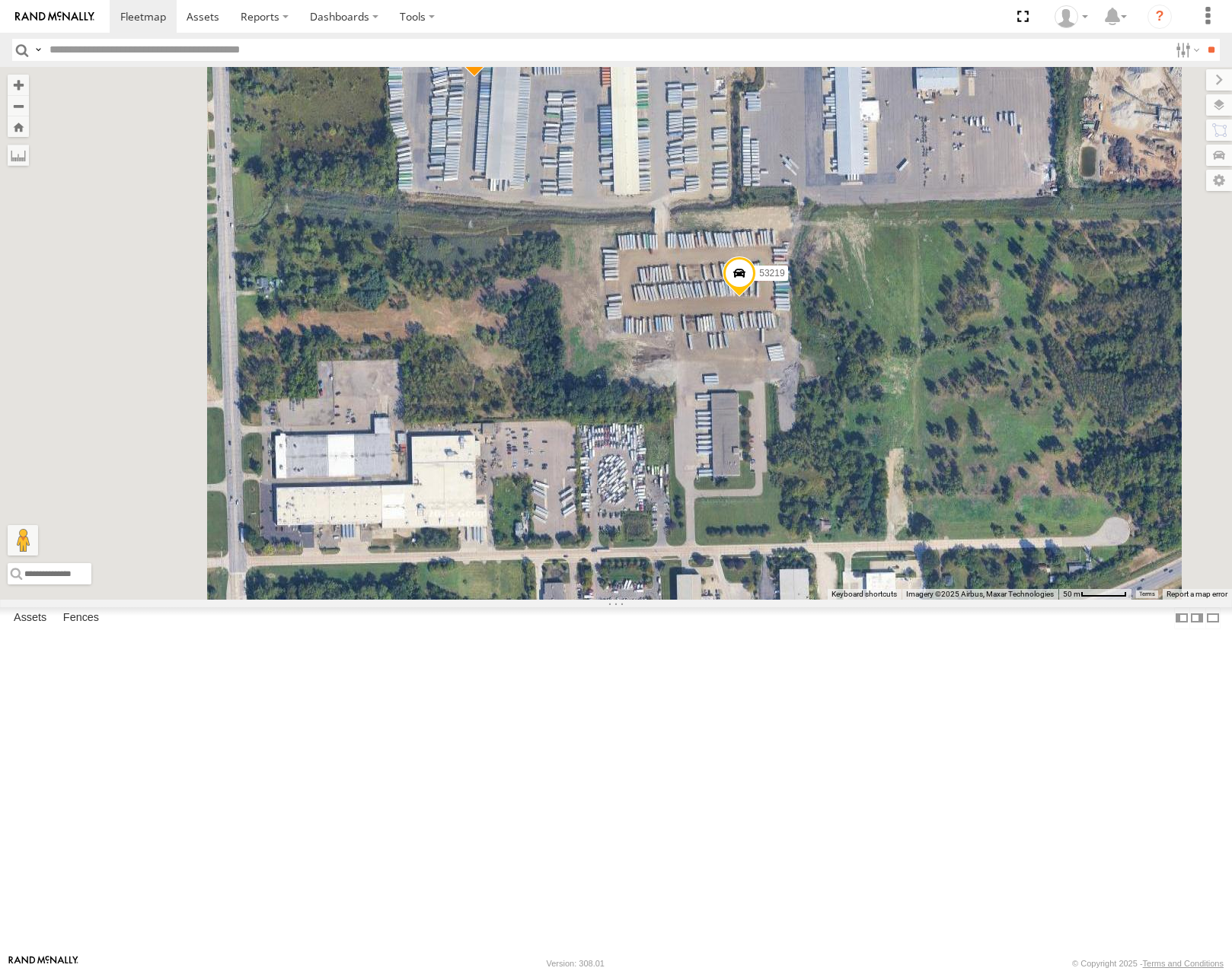
drag, startPoint x: 747, startPoint y: 239, endPoint x: 812, endPoint y: 294, distance: 85.1
click at [812, 294] on div "53285 53225 53287 53210 53212 53208 53276 53265 53252 53215 53280 53216 53106 5…" at bounding box center [616, 333] width 1232 height 532
